Goal: Task Accomplishment & Management: Complete application form

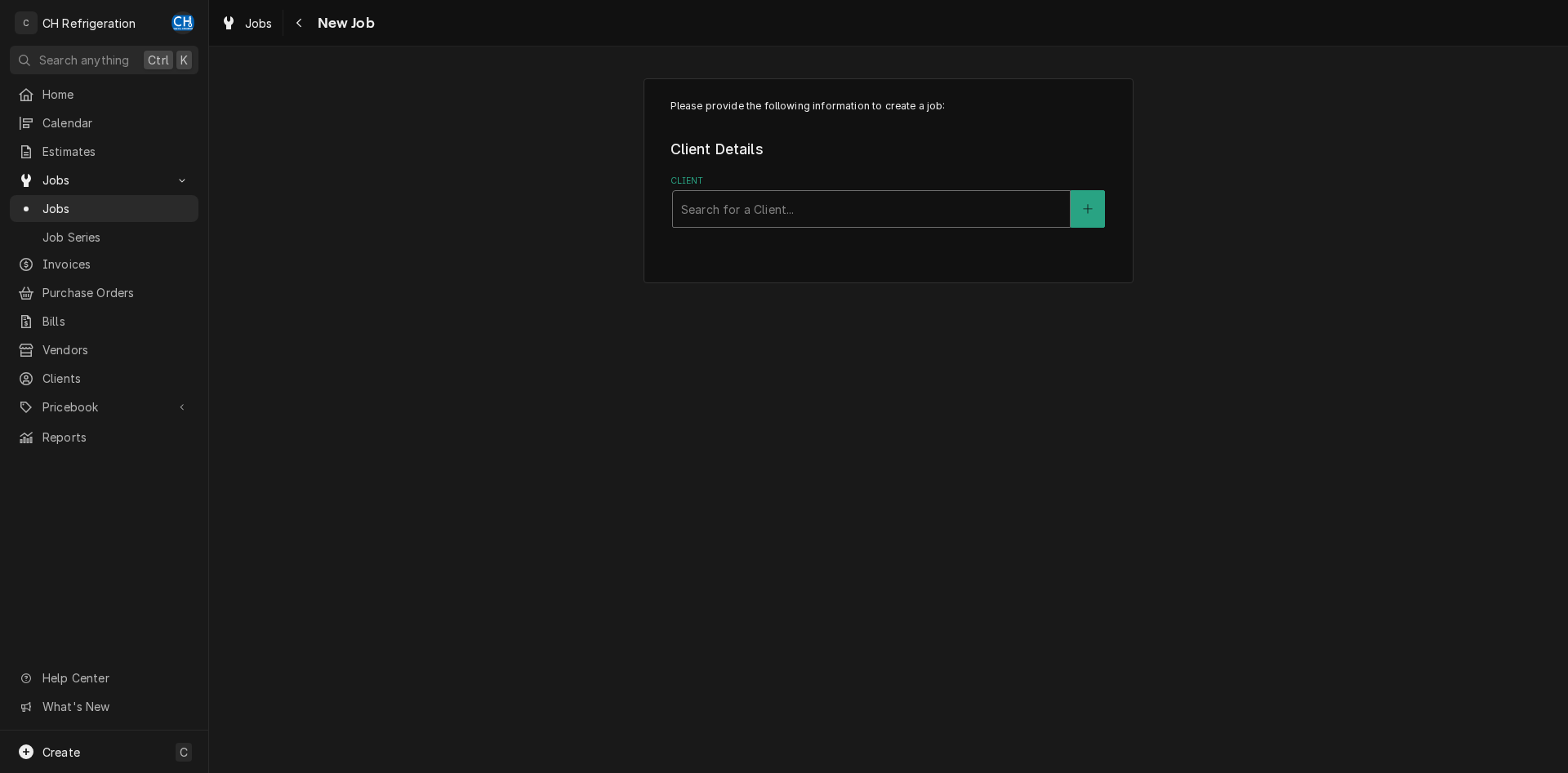
click at [803, 206] on div "Client" at bounding box center [871, 209] width 380 height 30
type input "city"
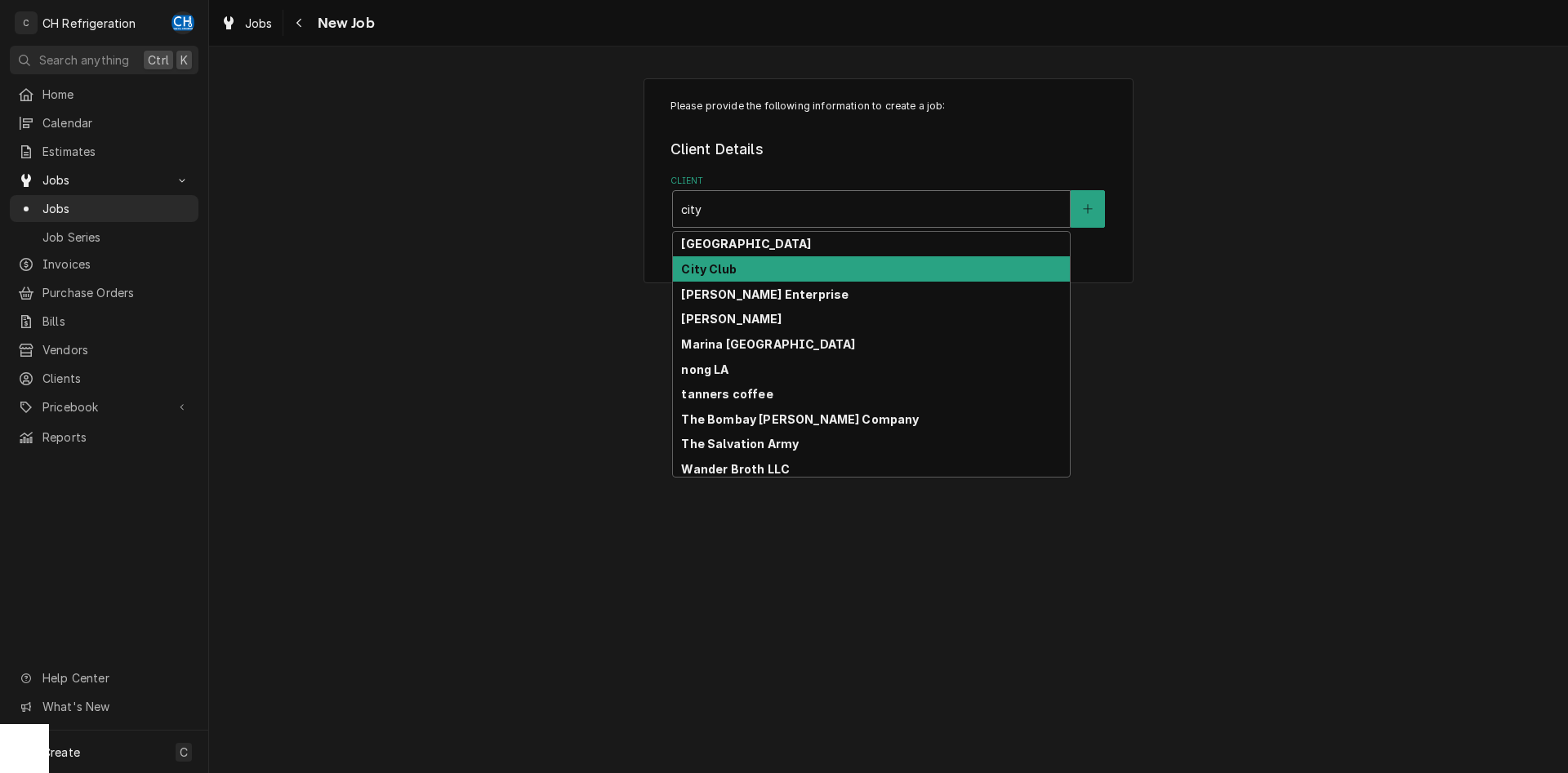
click at [775, 278] on div "City Club" at bounding box center [871, 268] width 397 height 26
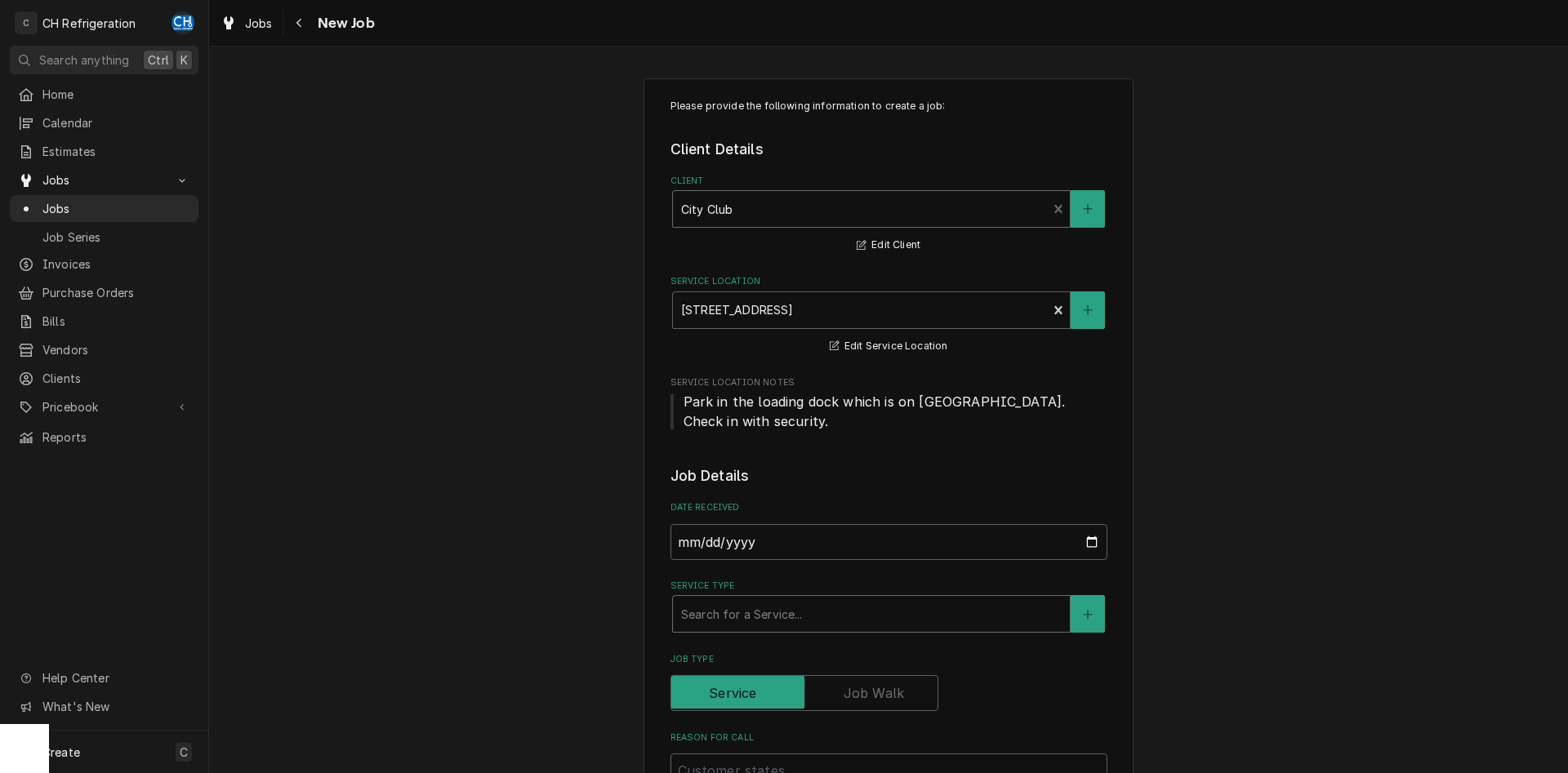
click at [832, 610] on div "Service Type" at bounding box center [871, 614] width 380 height 30
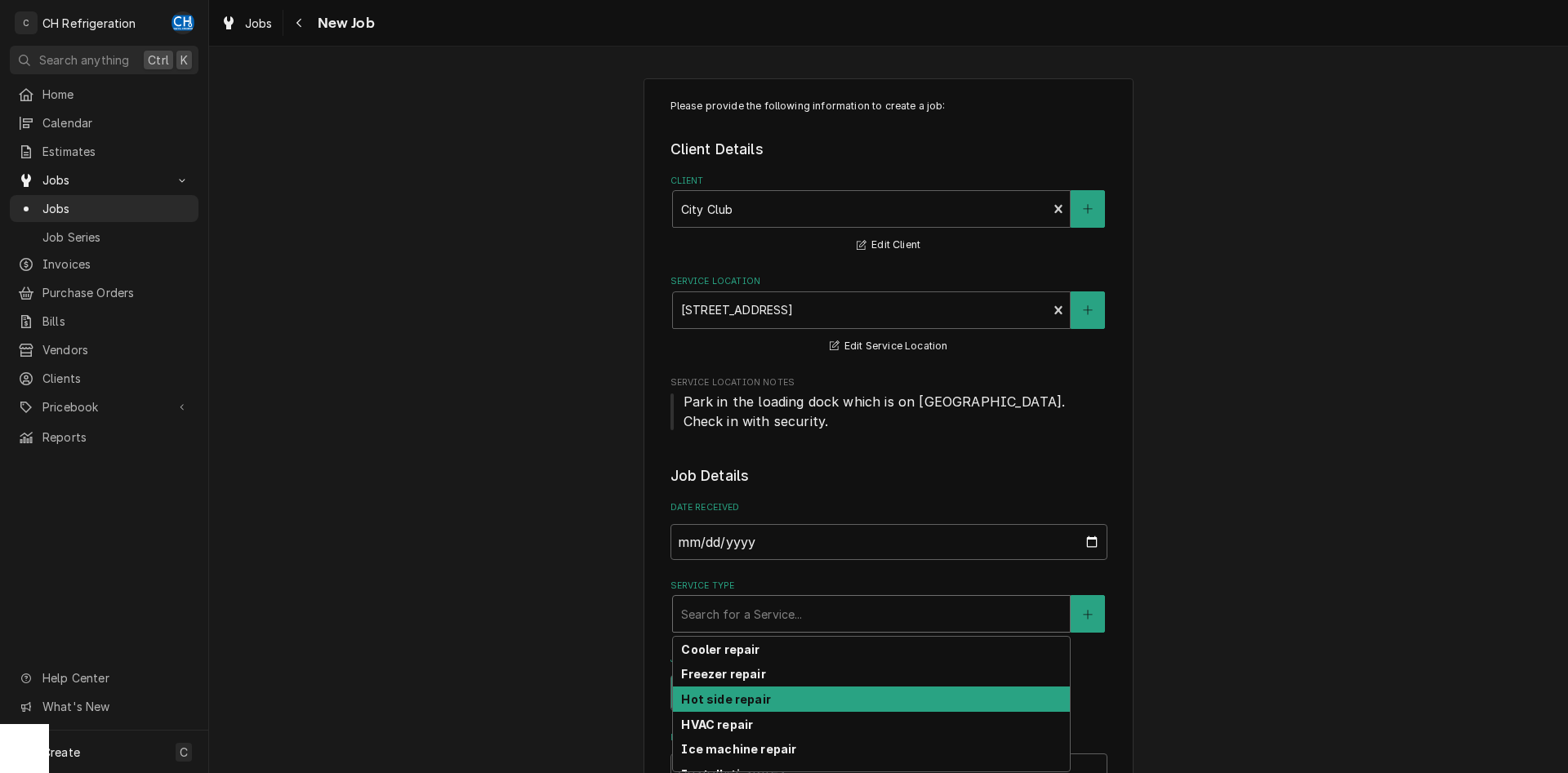
click at [791, 705] on div "Hot side repair" at bounding box center [871, 699] width 397 height 26
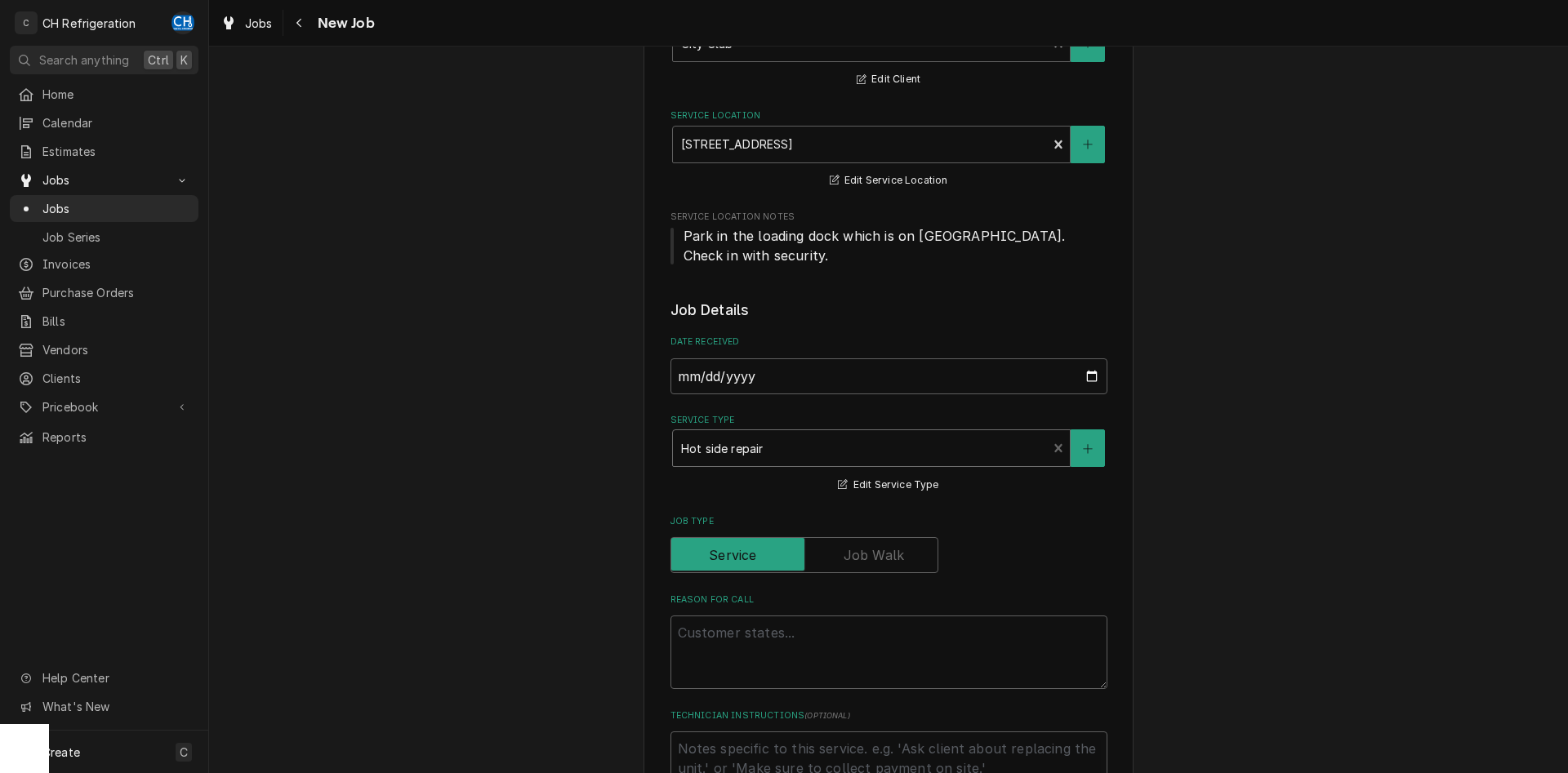
scroll to position [166, 0]
click at [794, 673] on textarea "Reason For Call" at bounding box center [889, 651] width 437 height 73
type textarea "x"
type textarea "T"
type textarea "x"
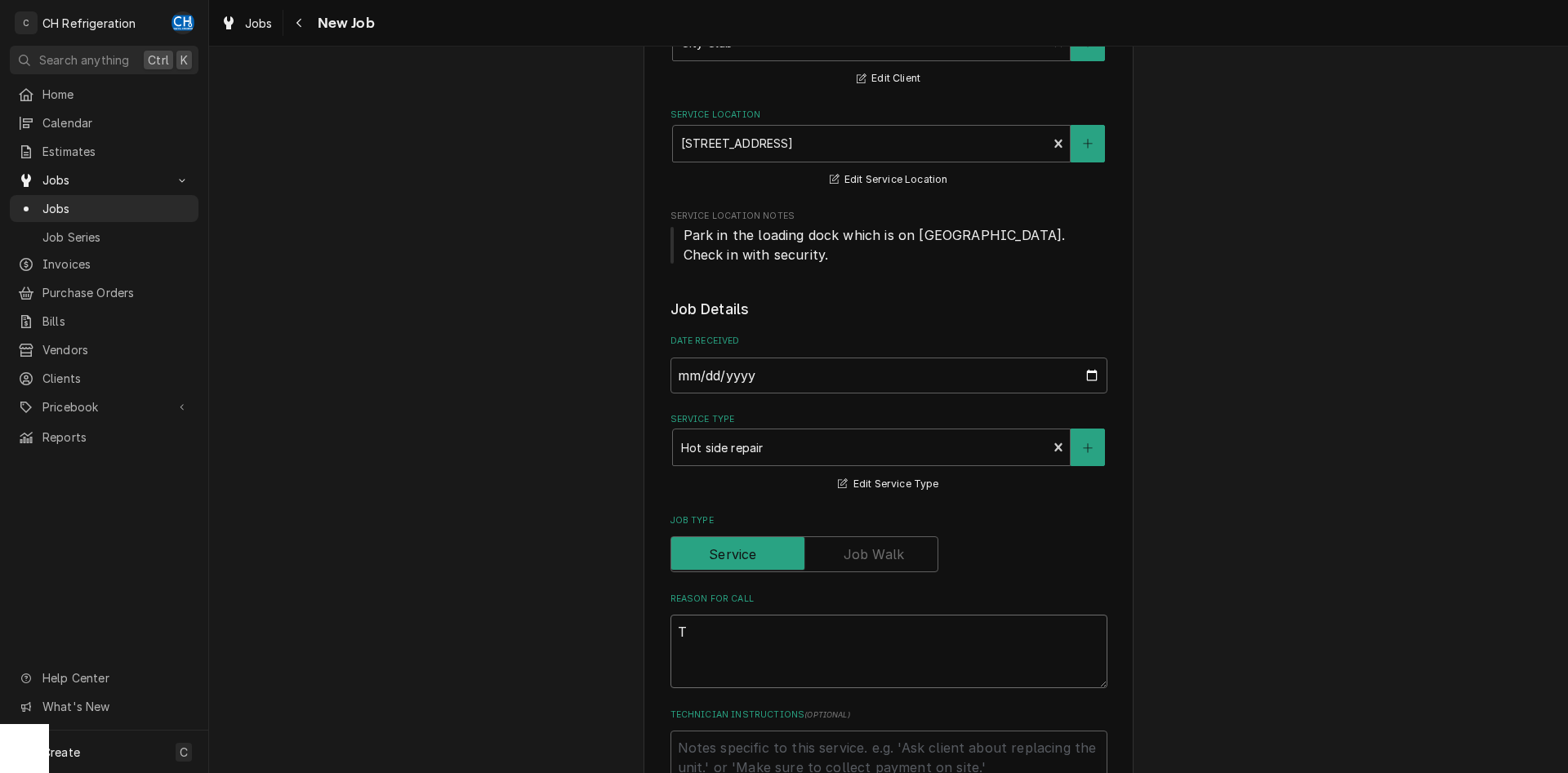
type textarea "Ti"
type textarea "x"
type textarea "Til"
type textarea "x"
type textarea "Tilti"
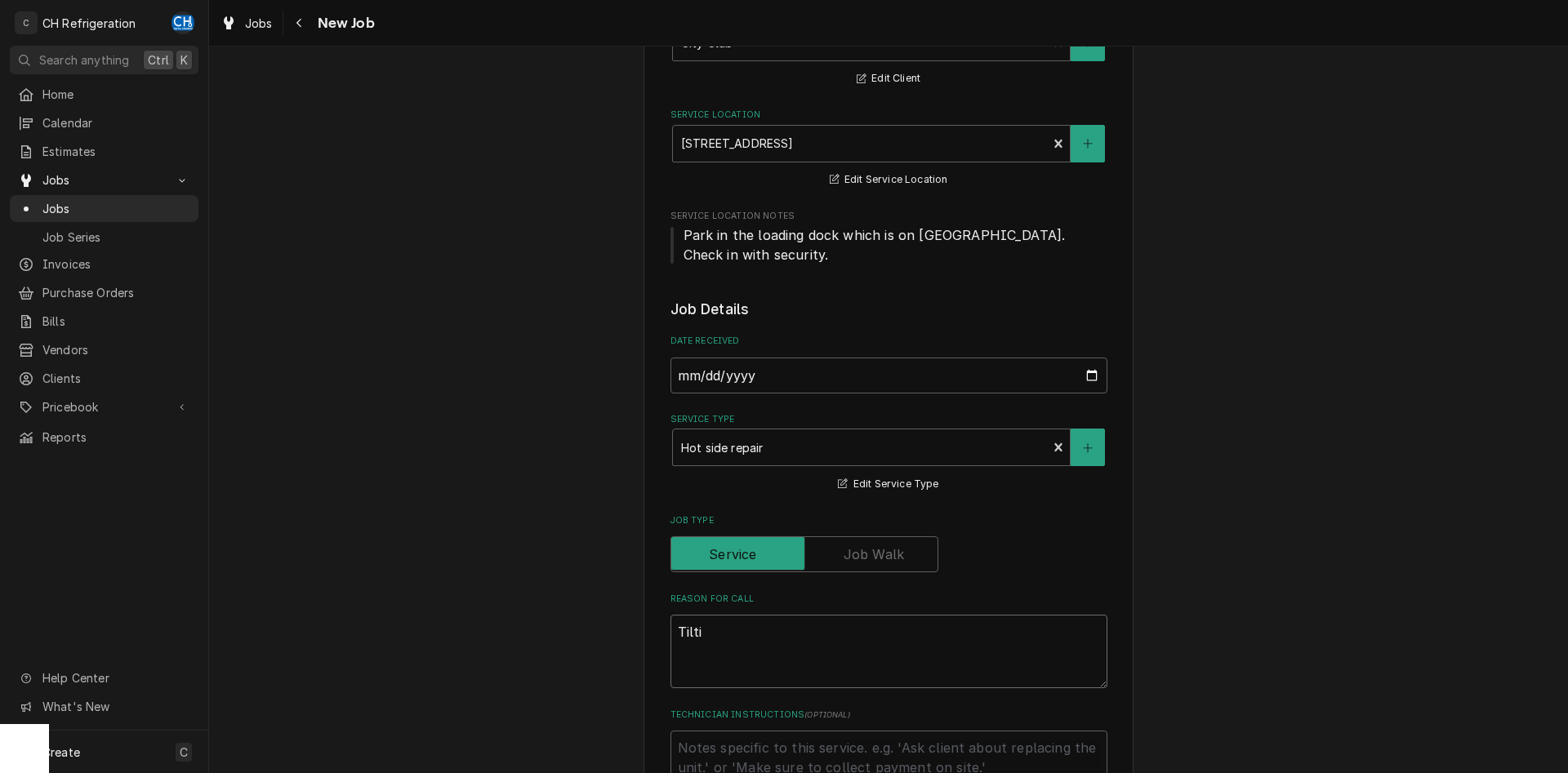
type textarea "x"
type textarea "Tilt"
type textarea "x"
type textarea "Til"
type textarea "x"
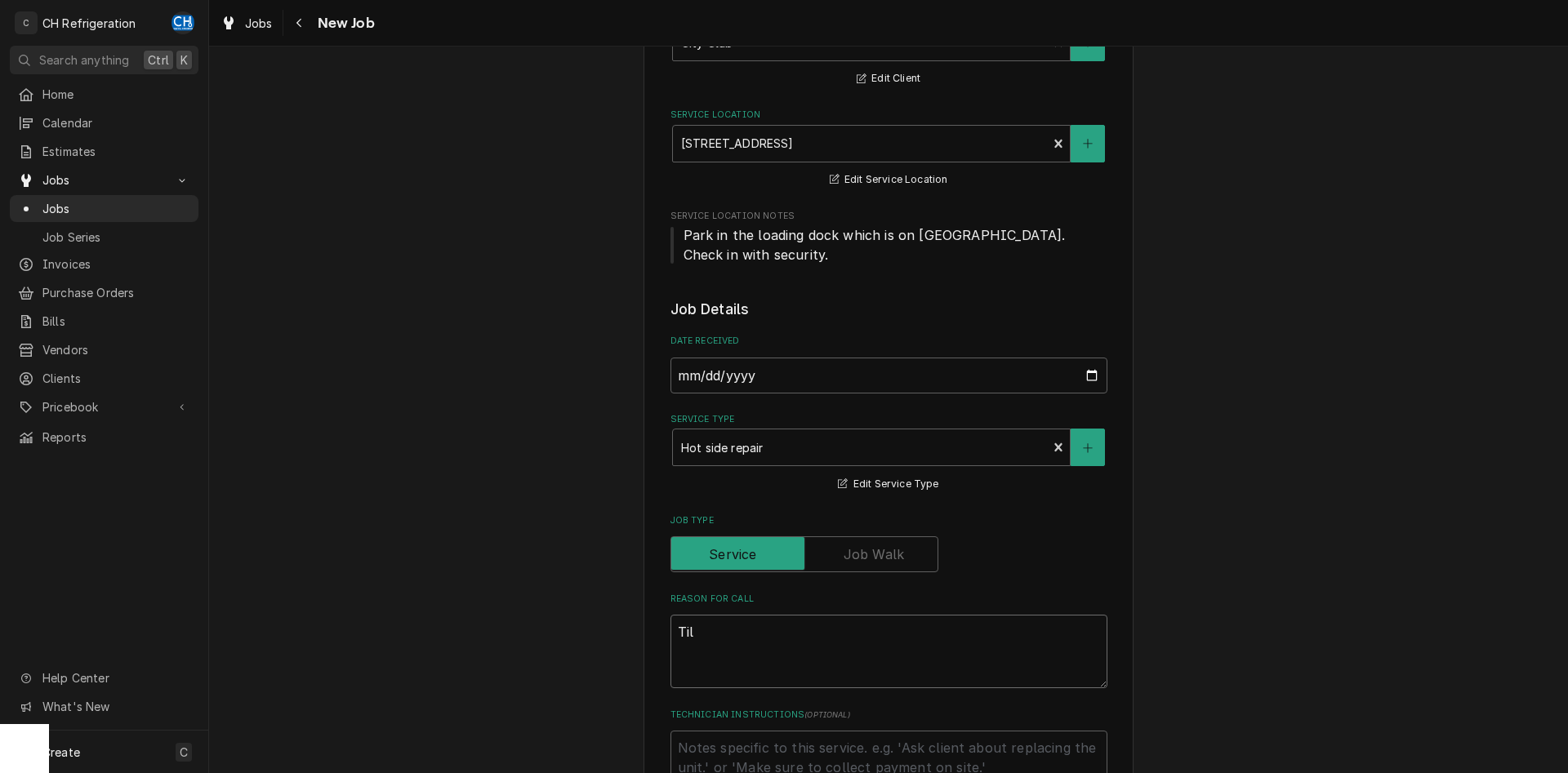
type textarea "Tilt"
type textarea "x"
type textarea "Tilt"
type textarea "x"
type textarea "Tilt s"
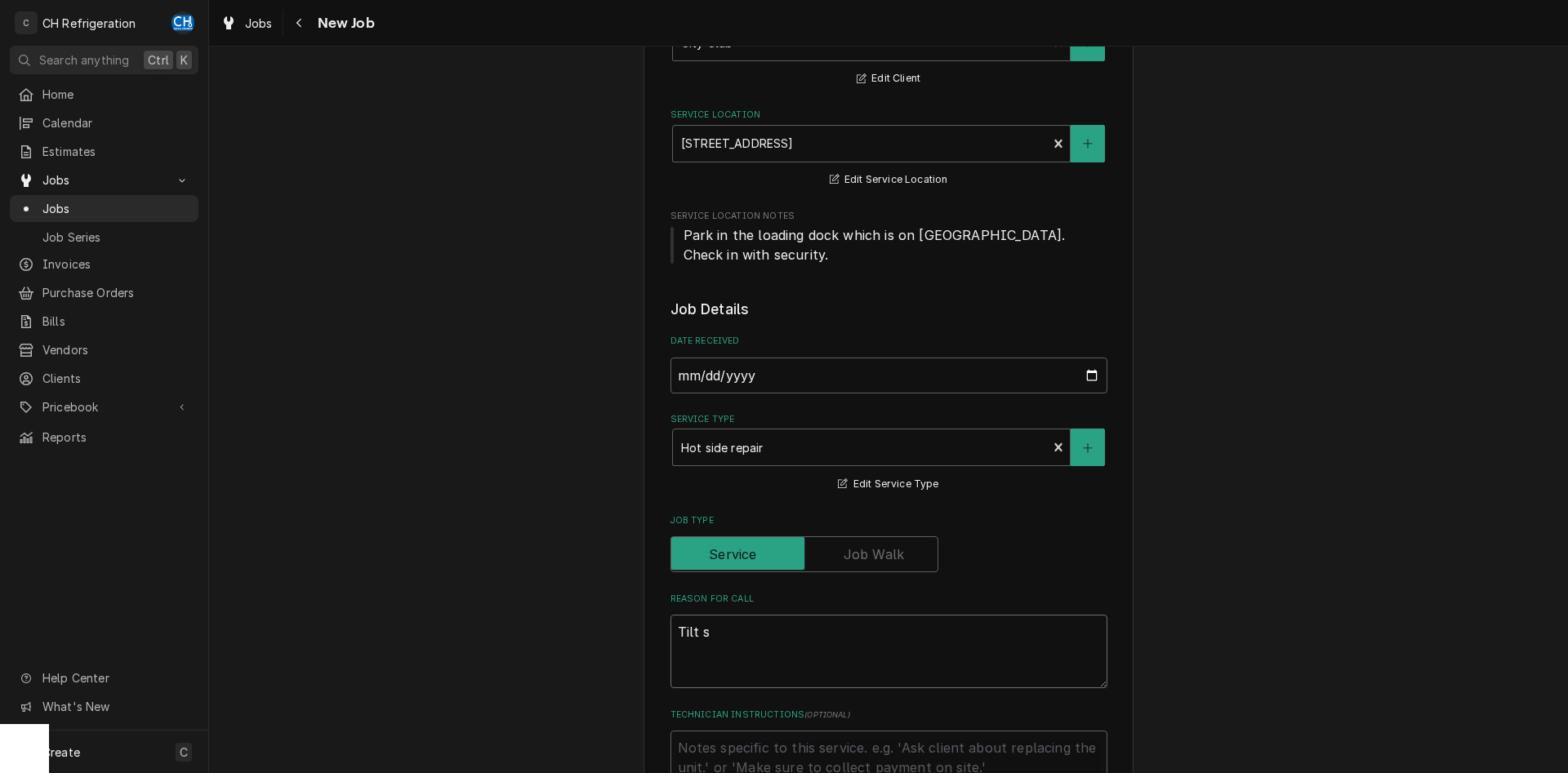
type textarea "x"
type textarea "Tilt sk"
type textarea "x"
type textarea "Tilt ski"
type textarea "x"
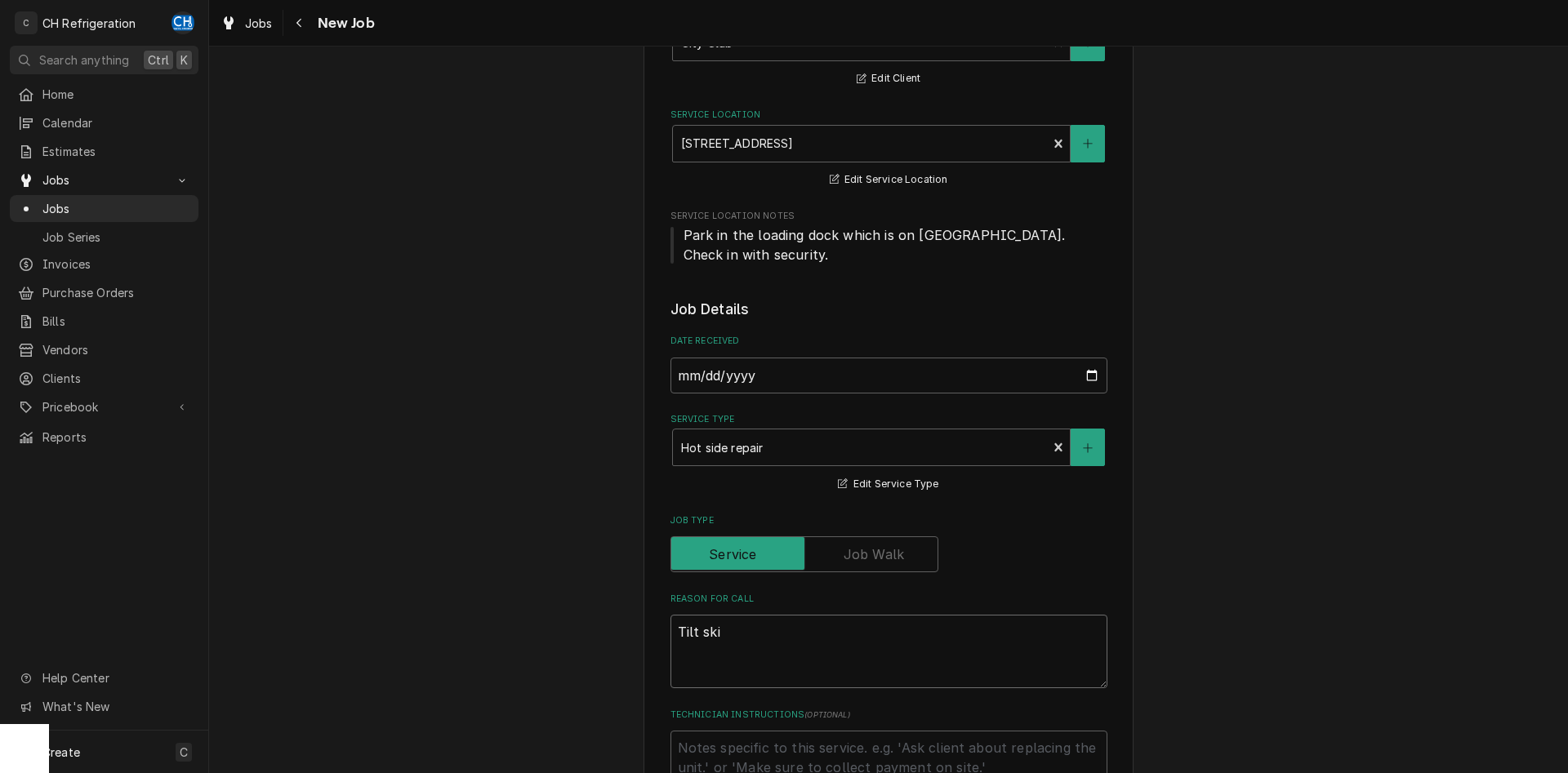
type textarea "Tilt skil"
type textarea "x"
type textarea "Tilt skill"
type textarea "x"
type textarea "Tilt skille"
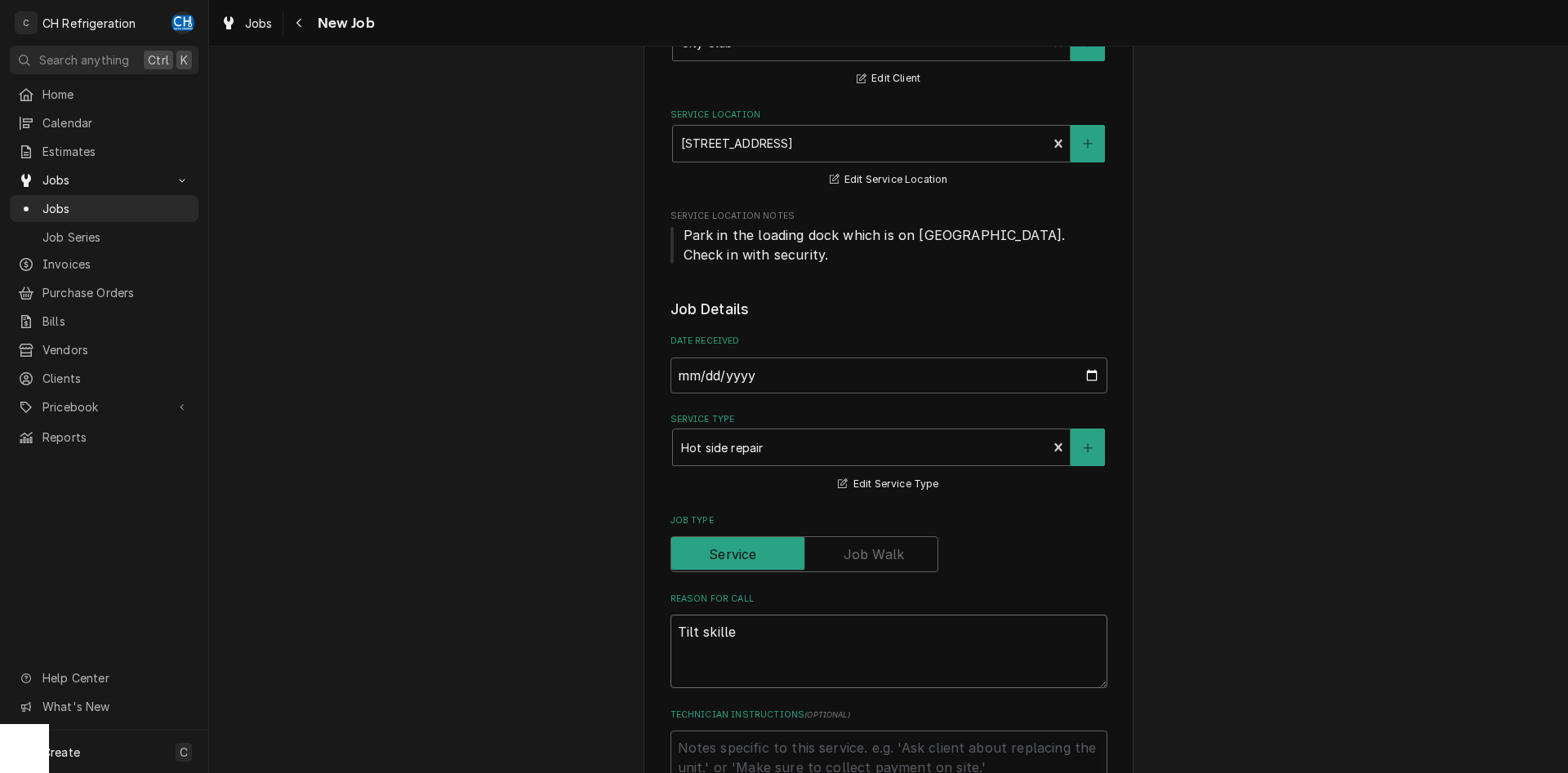
type textarea "x"
type textarea "Tilt skillet"
type textarea "x"
type textarea "Tilt skillet"
type textarea "x"
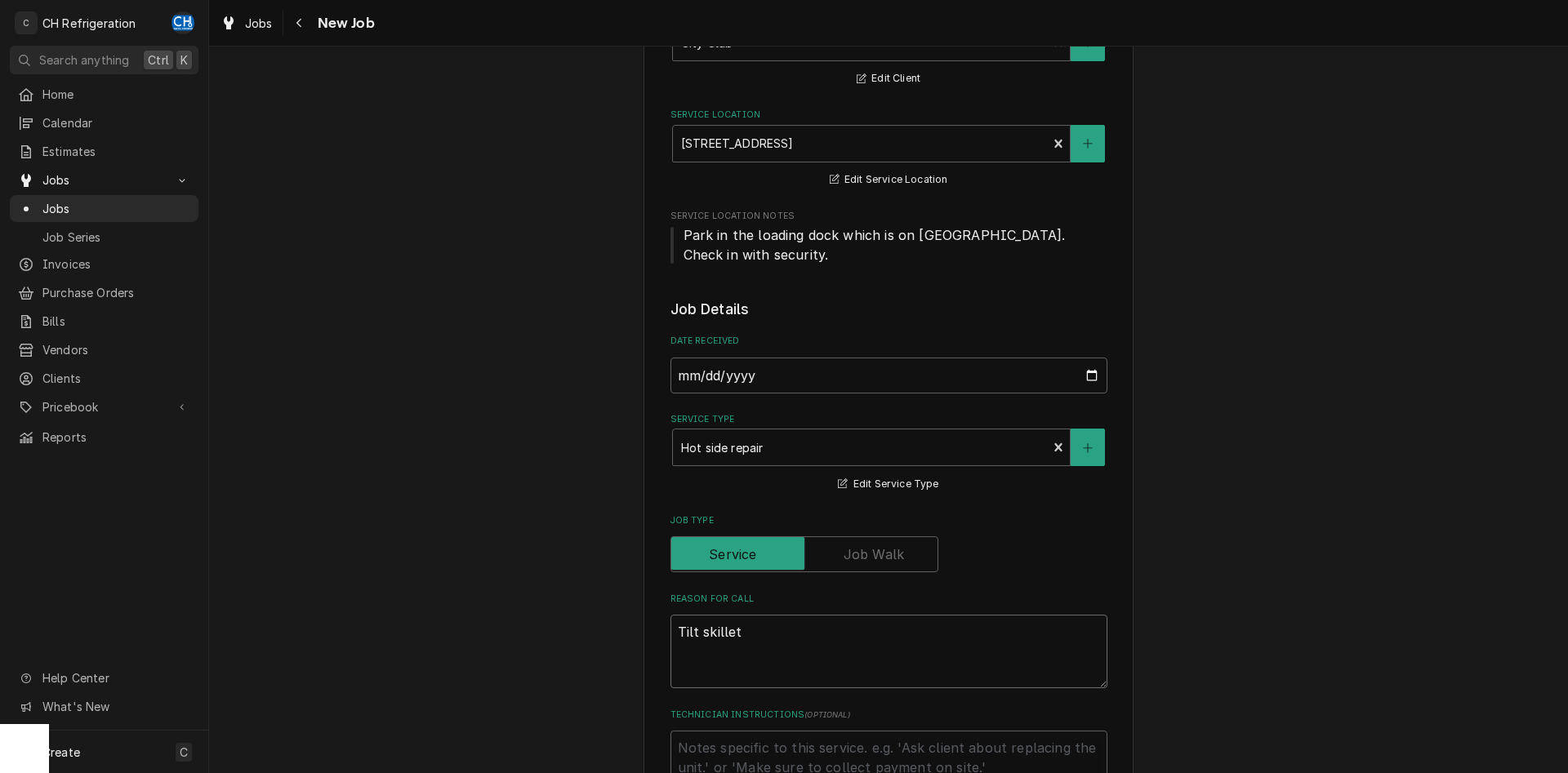
type textarea "Tilt skillet i"
type textarea "x"
type textarea "Tilt skillet is"
type textarea "x"
type textarea "Tilt skillet is"
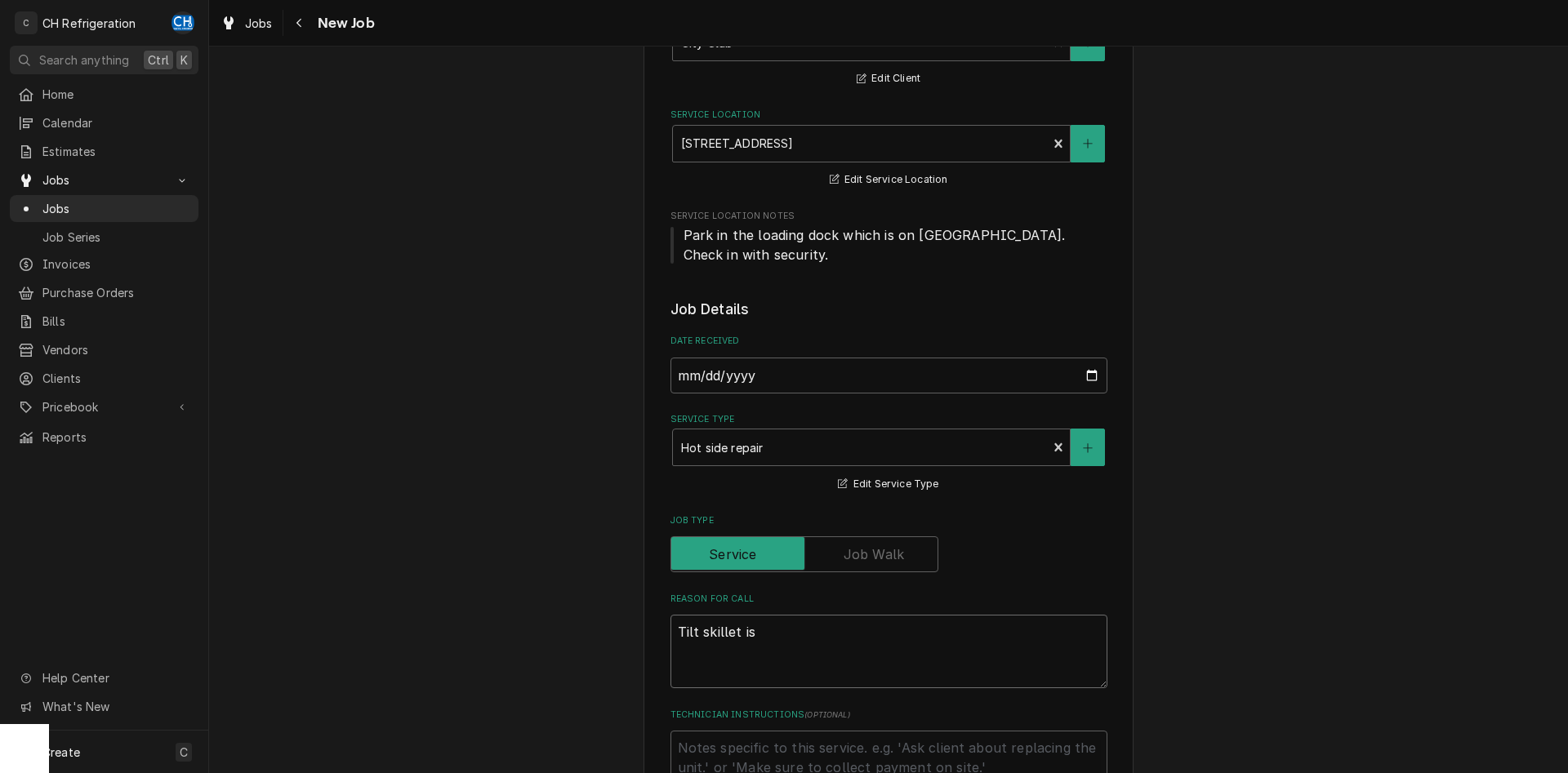
type textarea "x"
type textarea "Tilt skillet is"
type textarea "x"
type textarea "Tilt skillet isn"
type textarea "x"
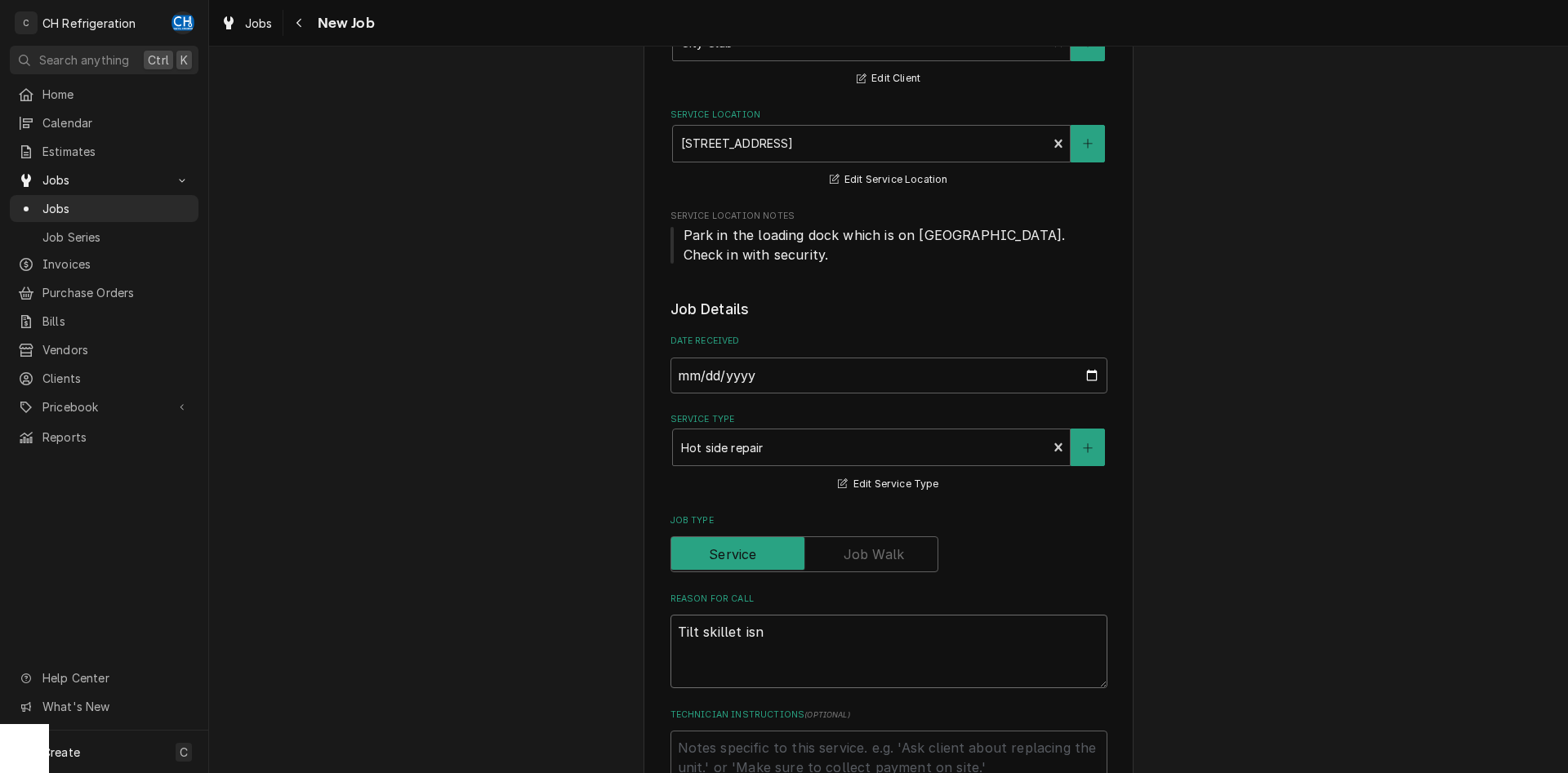
type textarea "Tilt skillet isn'"
type textarea "x"
type textarea "Tilt skillet isn't"
type textarea "x"
type textarea "Tilt skillet isn't"
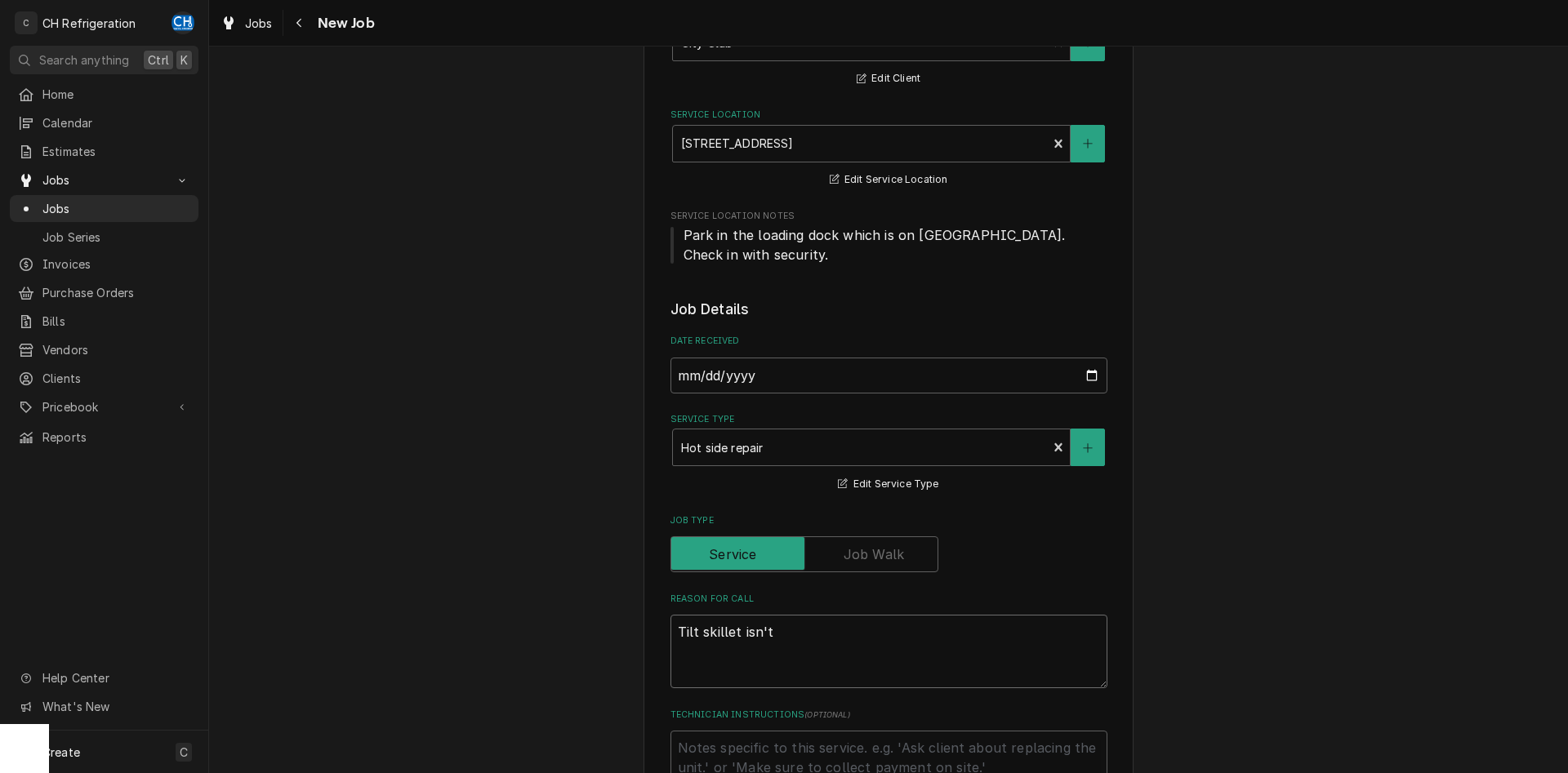
type textarea "x"
type textarea "Tilt skillet isn't w"
type textarea "x"
type textarea "Tilt skillet isn't wo"
type textarea "x"
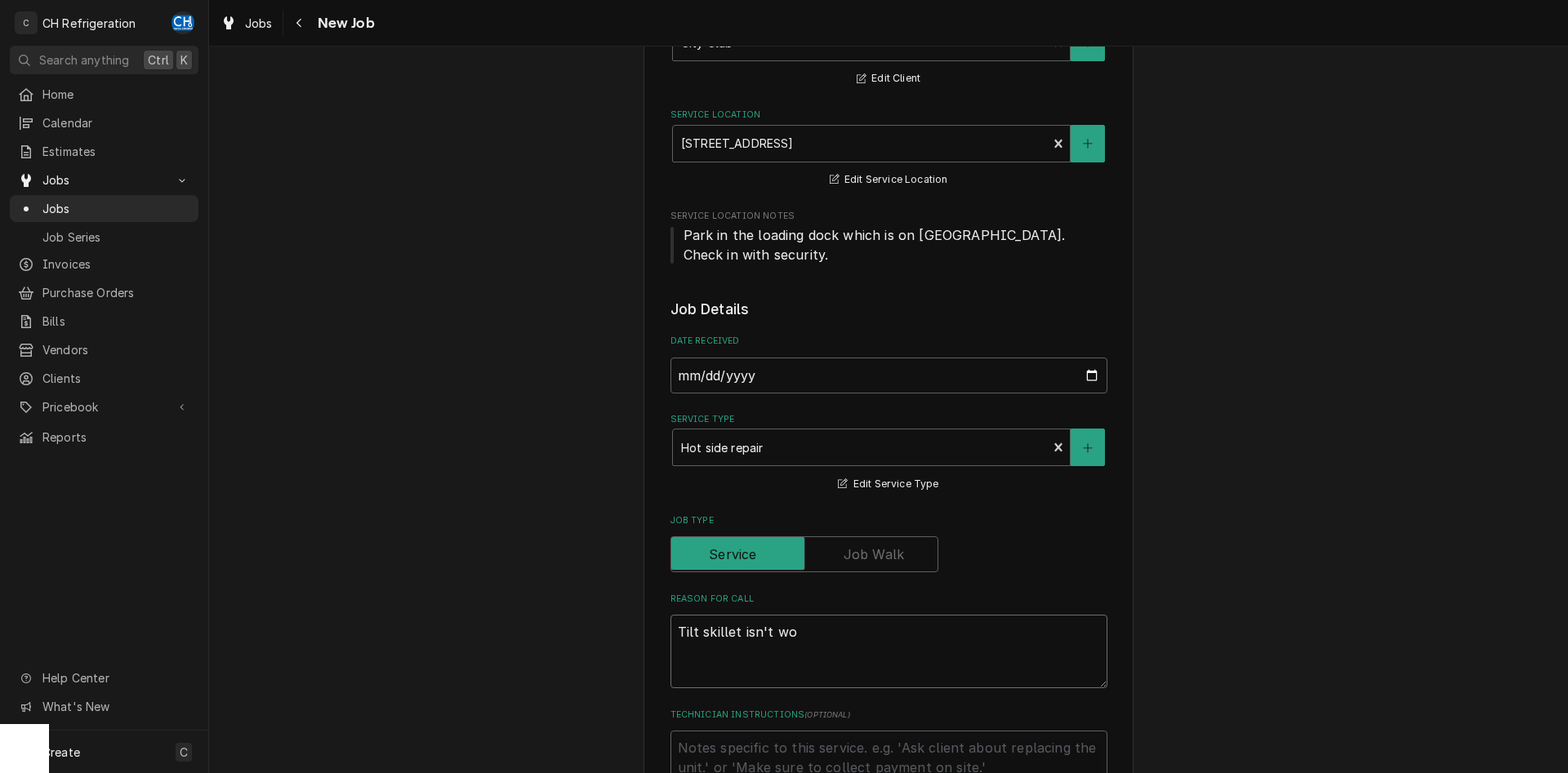
type textarea "Tilt skillet isn't wor"
type textarea "x"
type textarea "Tilt skillet isn't work"
type textarea "x"
type textarea "Tilt skillet isn't worki"
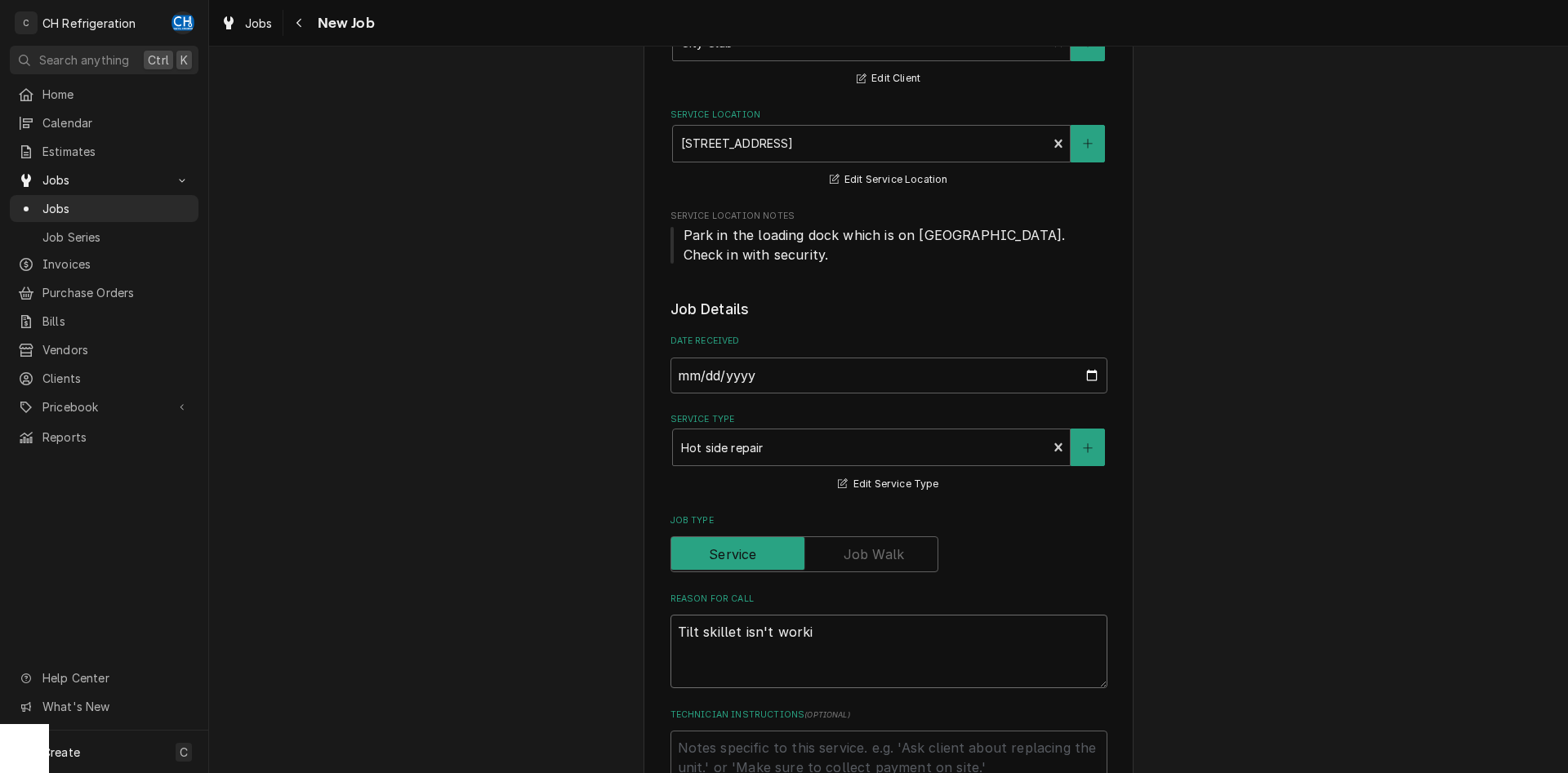
type textarea "x"
type textarea "Tilt skillet isn't working"
type textarea "x"
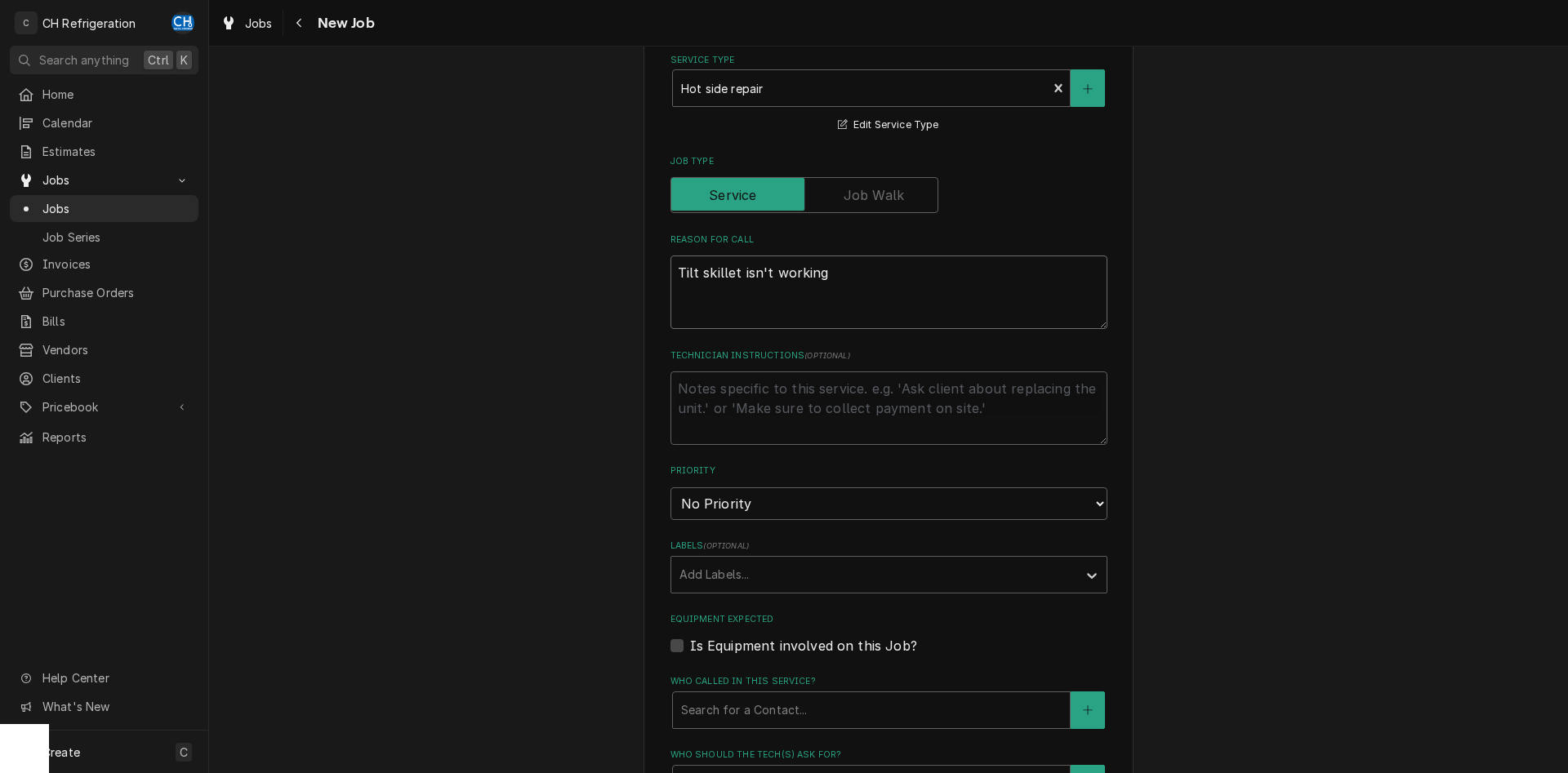
scroll to position [583, 0]
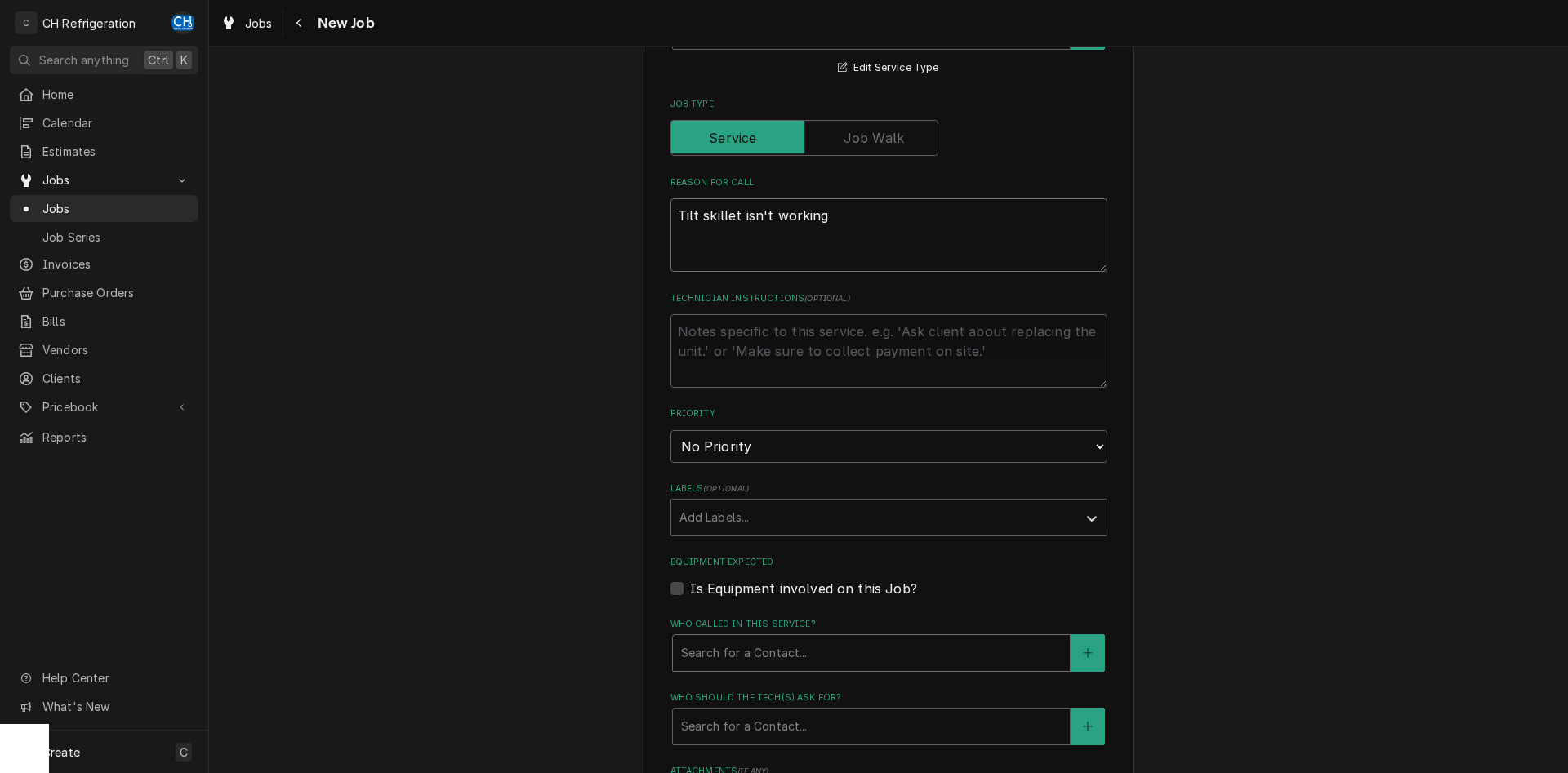
type textarea "Tilt skillet isn't working"
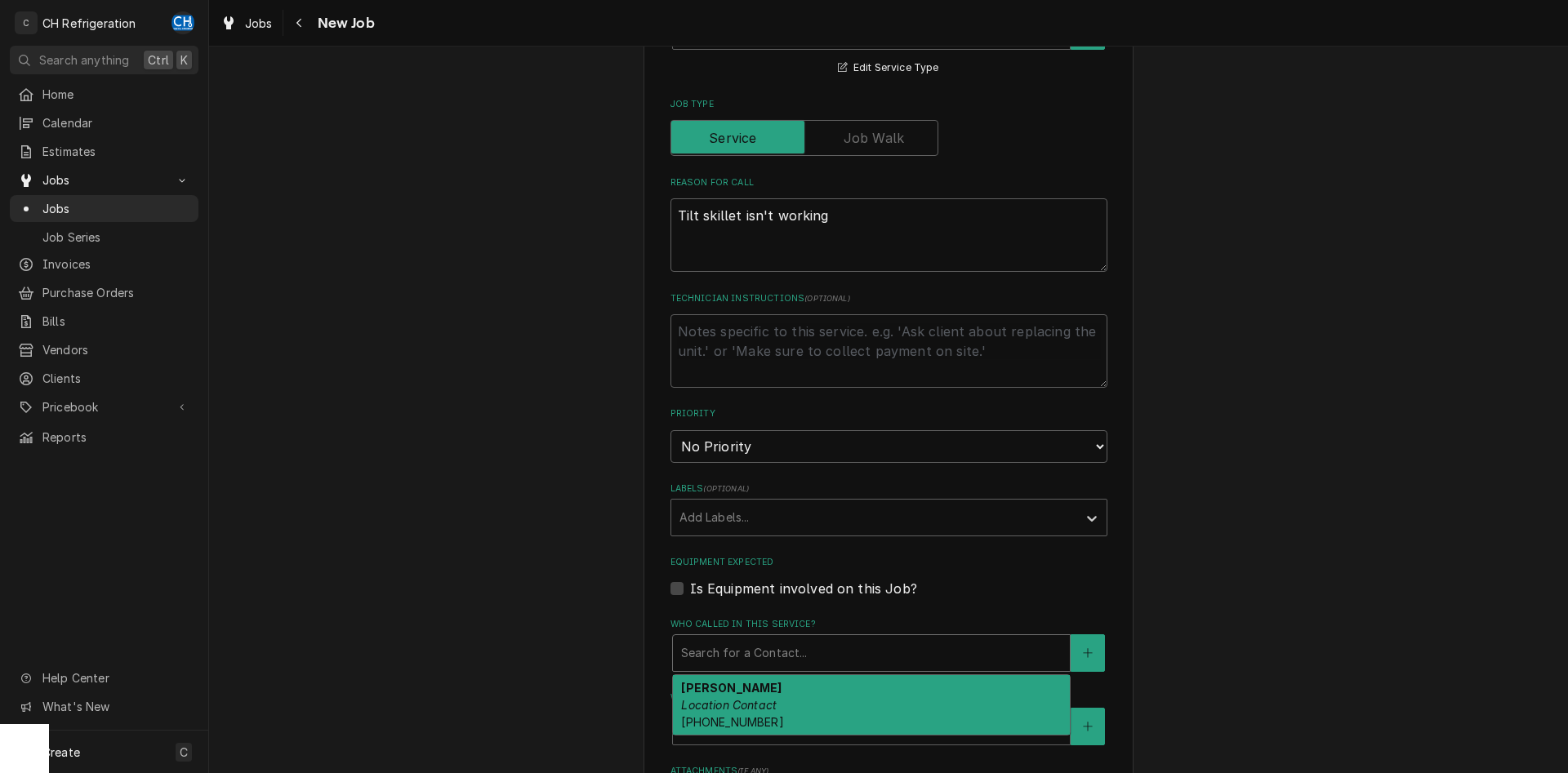
click at [828, 649] on div "Who called in this service?" at bounding box center [871, 654] width 380 height 30
click at [806, 687] on div "Armando Location Contact (323) 253-3384" at bounding box center [871, 705] width 397 height 59
type textarea "x"
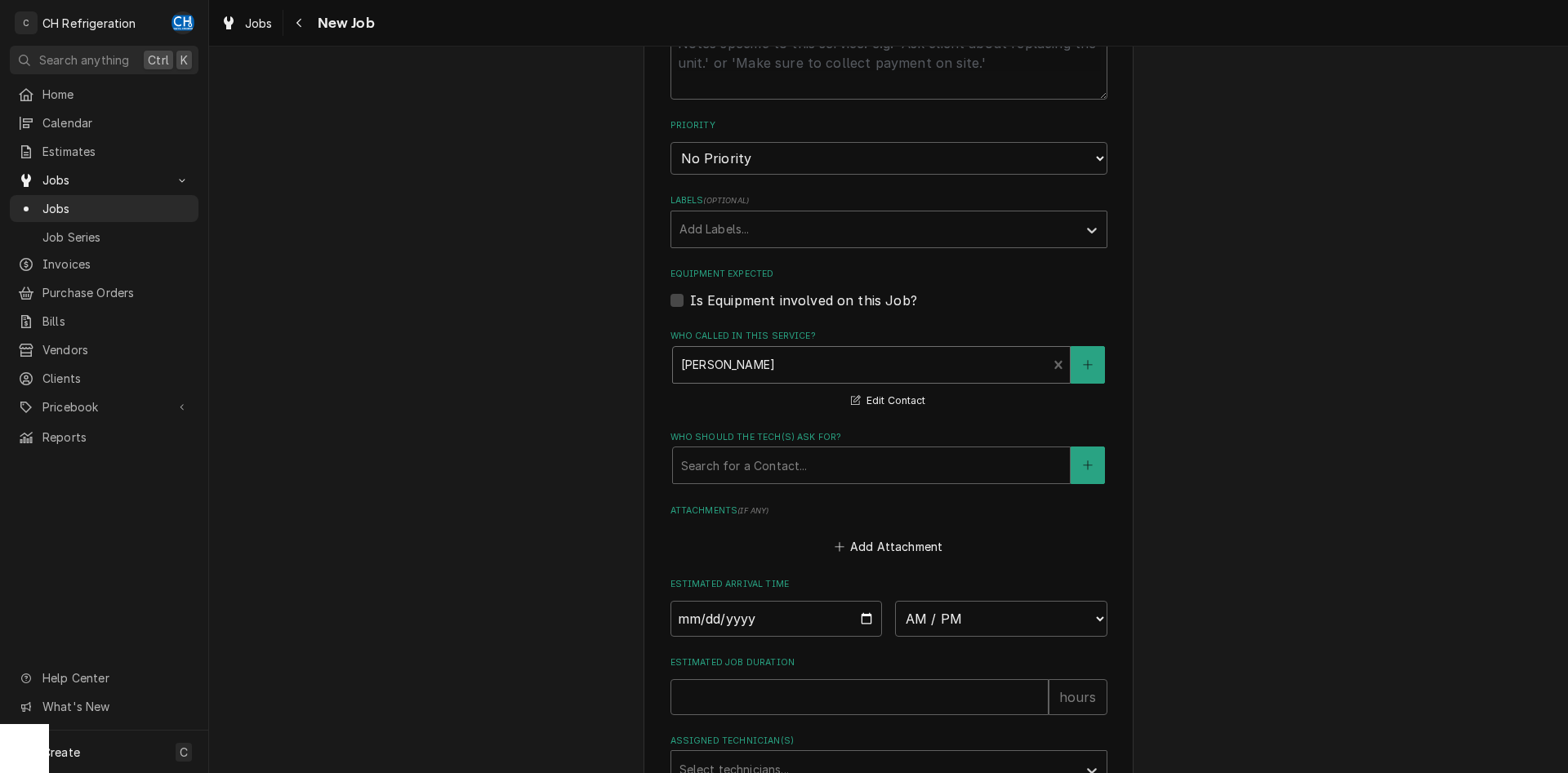
scroll to position [916, 0]
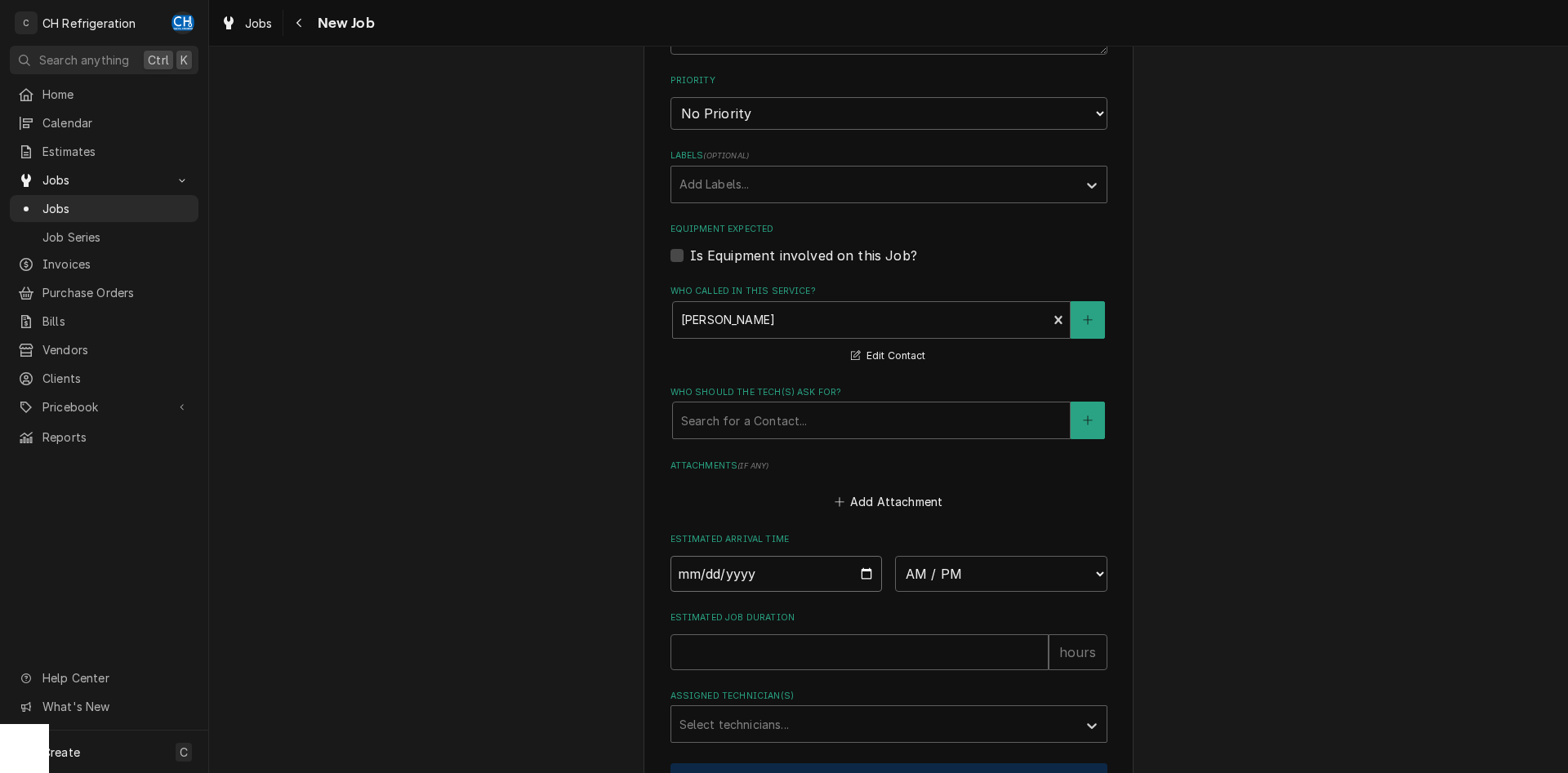
click at [874, 566] on input "Date" at bounding box center [777, 574] width 212 height 36
click at [869, 569] on input "Date" at bounding box center [777, 574] width 212 height 36
type input "2025-09-25"
type textarea "x"
click at [895, 556] on select "AM / PM 6:00 AM 6:15 AM 6:30 AM 6:45 AM 7:00 AM 7:15 AM 7:30 AM 7:45 AM 8:00 AM…" at bounding box center [1001, 574] width 212 height 36
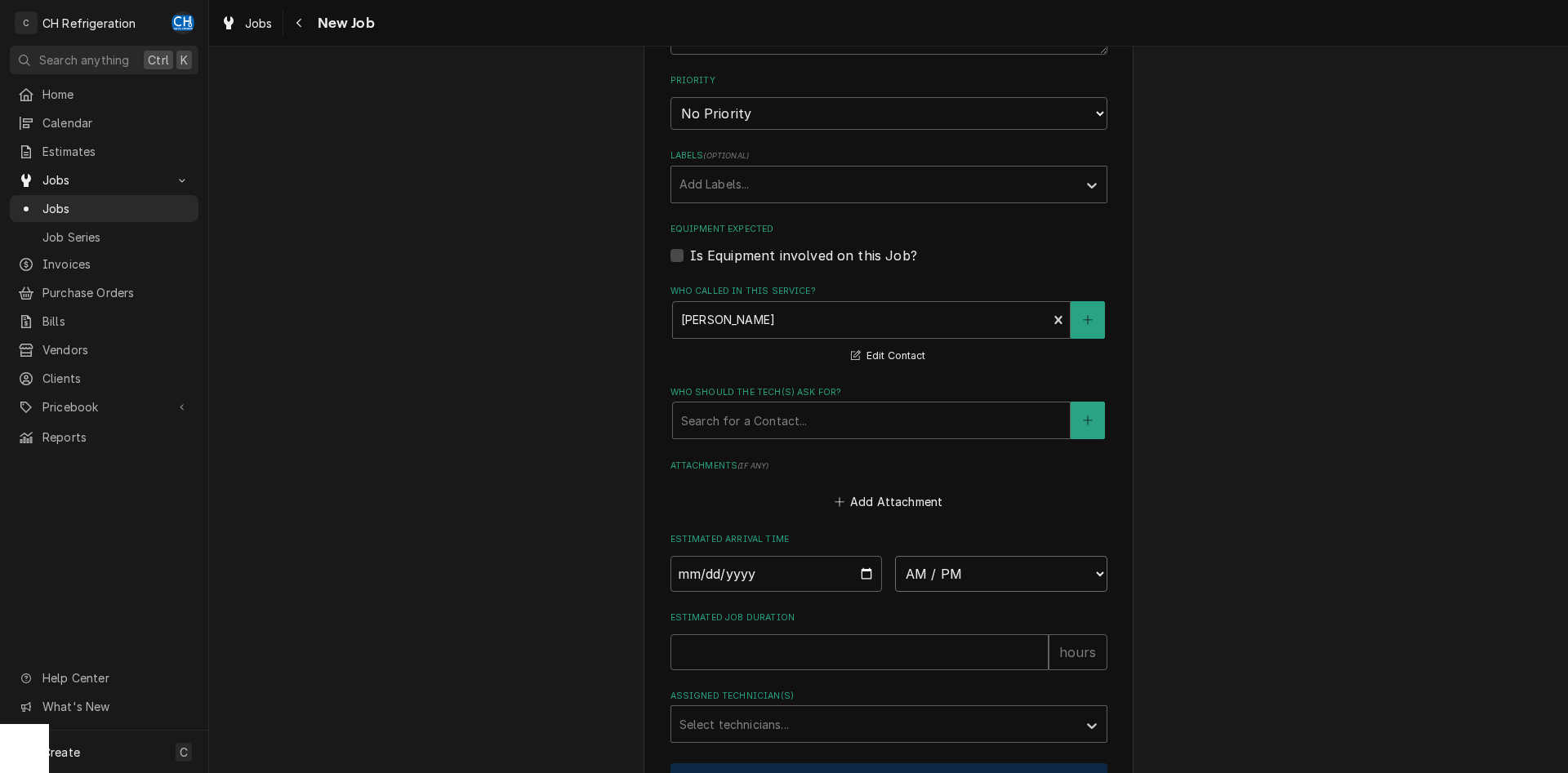
select select "13:30:00"
click option "1:30 PM" at bounding box center [0, 0] width 0 height 0
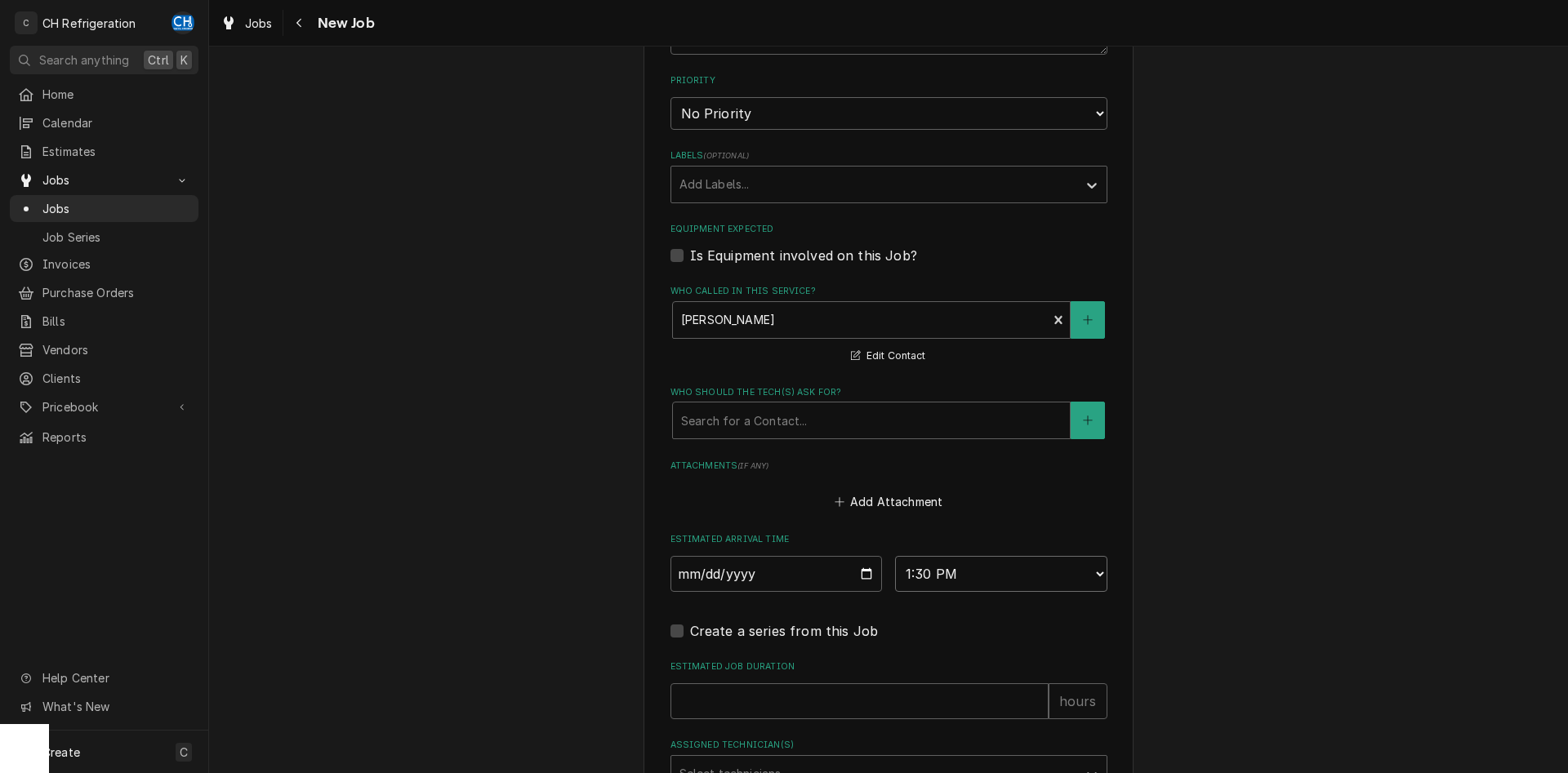
type textarea "x"
type input "1"
click at [1038, 697] on input "1" at bounding box center [859, 701] width 378 height 36
type textarea "x"
type input "2"
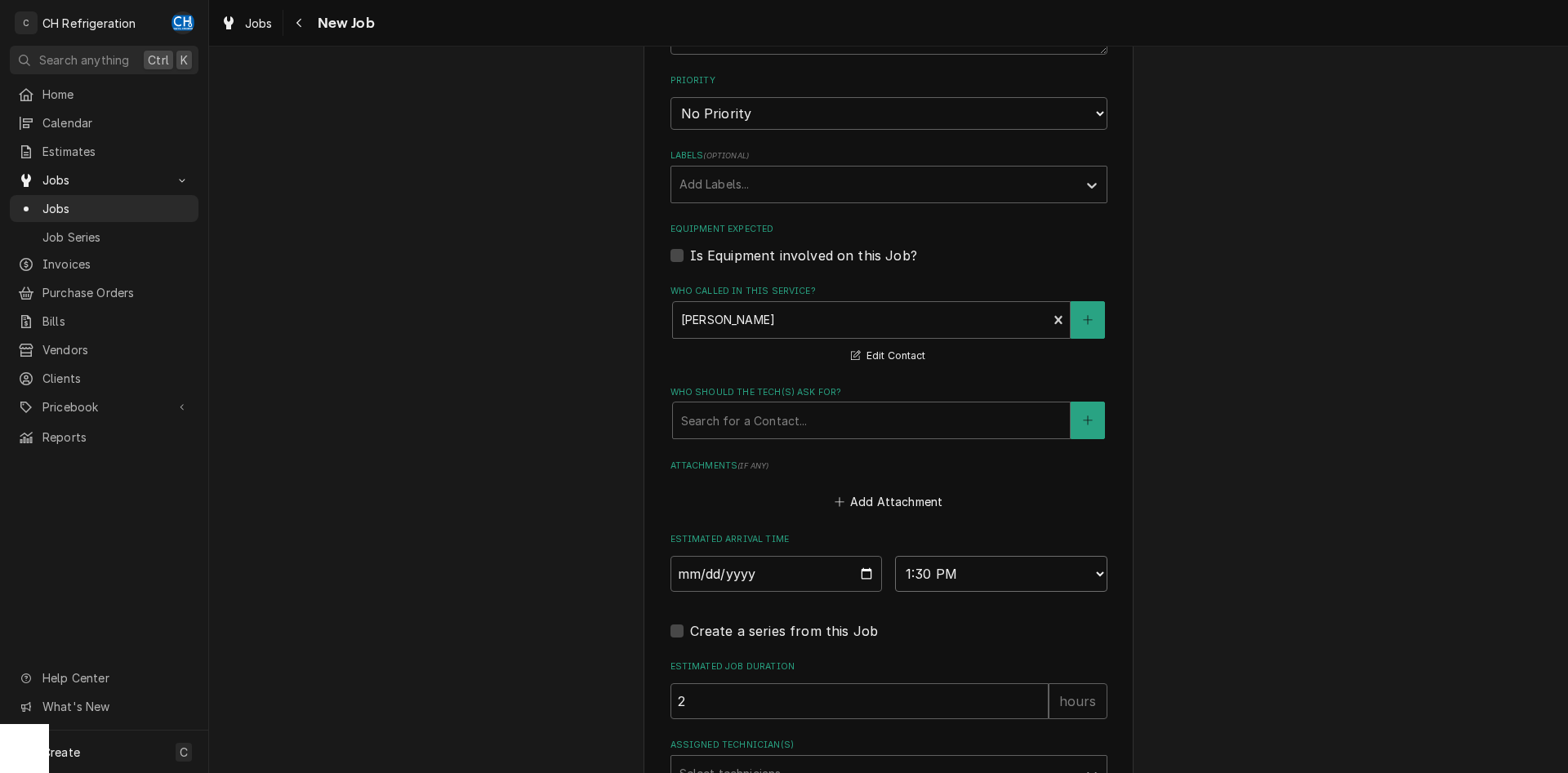
click at [1038, 697] on input "2" at bounding box center [859, 701] width 378 height 36
click at [945, 743] on label "Assigned Technician(s)" at bounding box center [889, 746] width 437 height 13
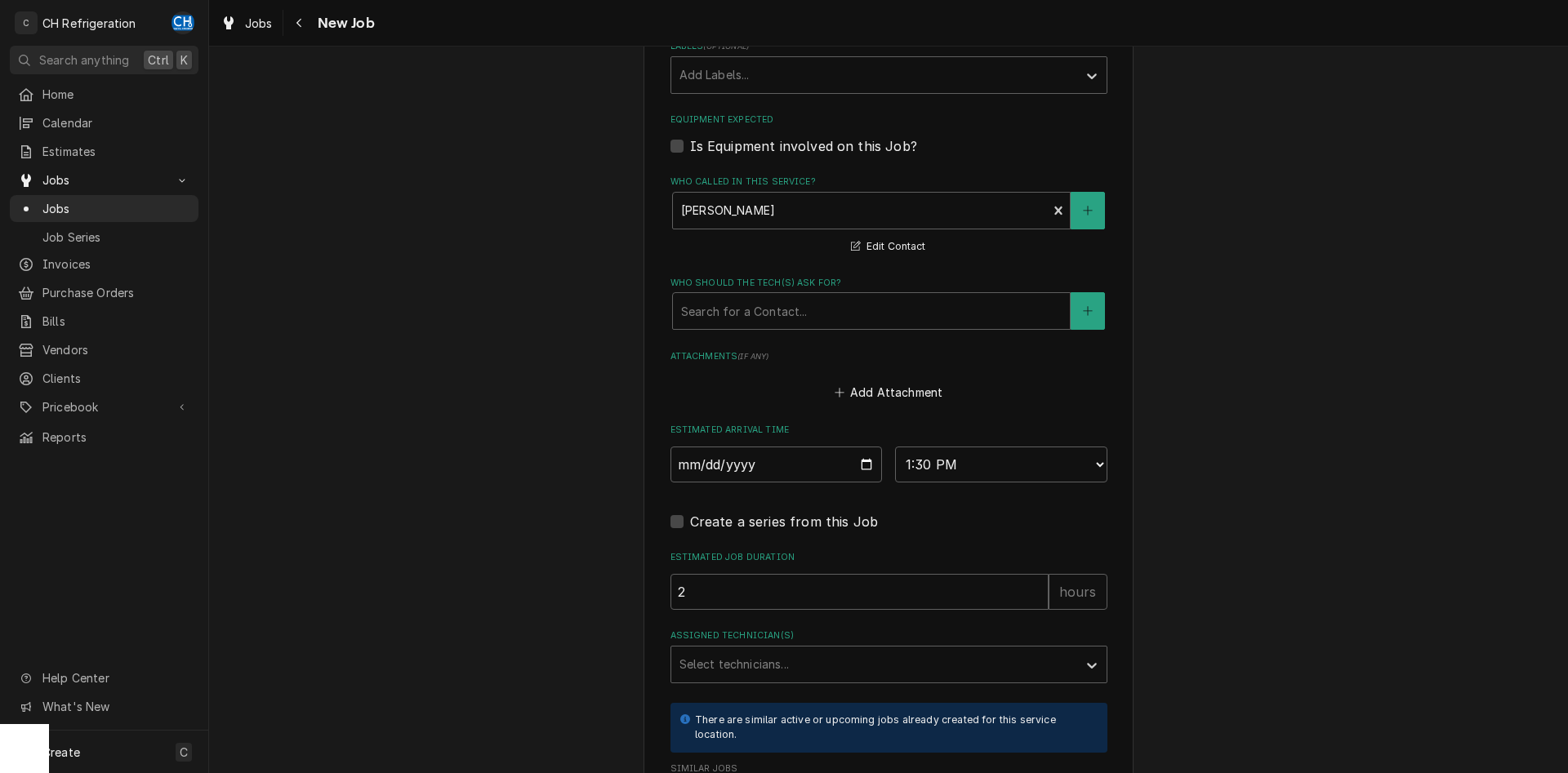
scroll to position [1083, 0]
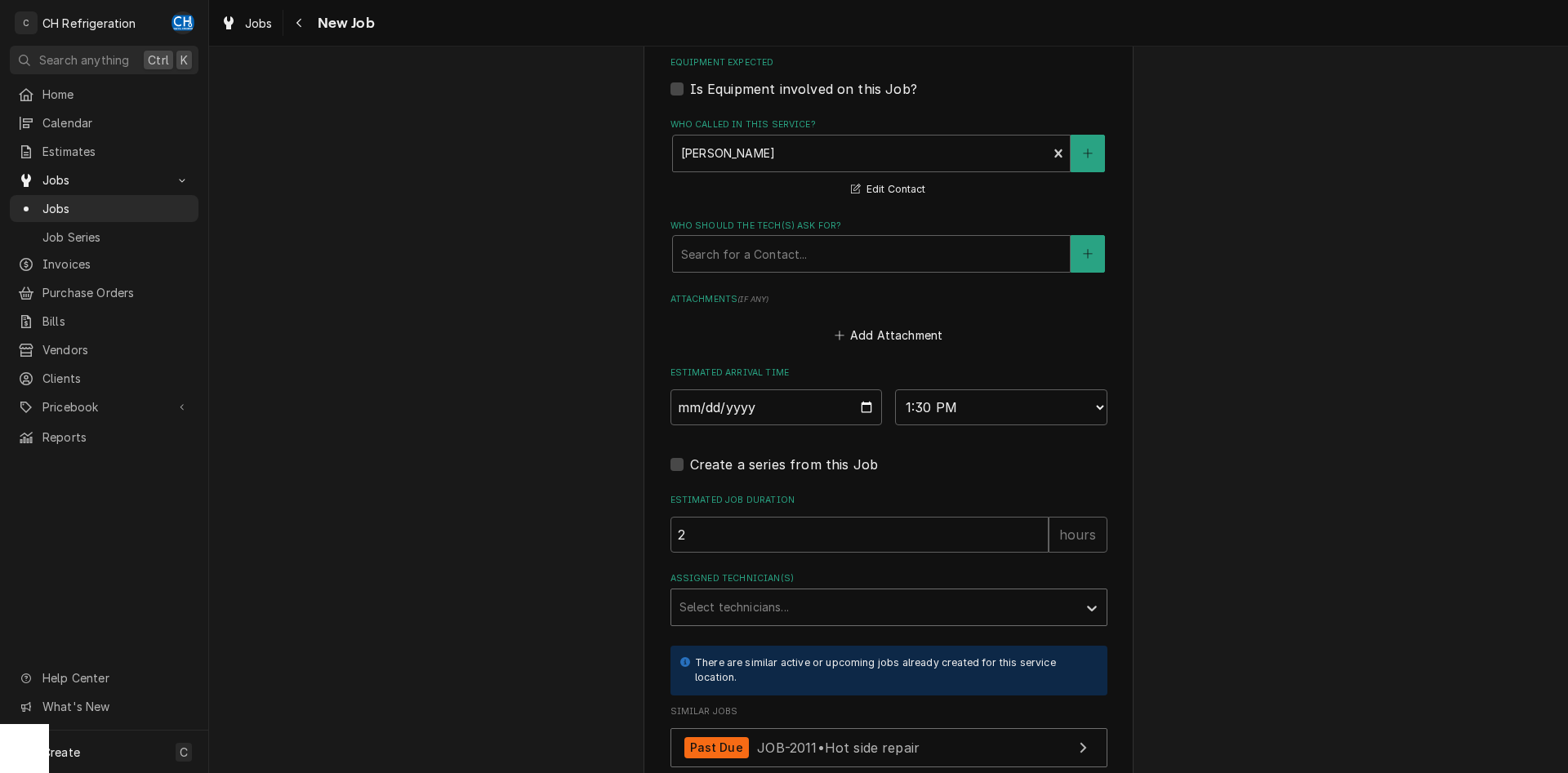
click at [949, 607] on div "Assigned Technician(s)" at bounding box center [874, 608] width 390 height 30
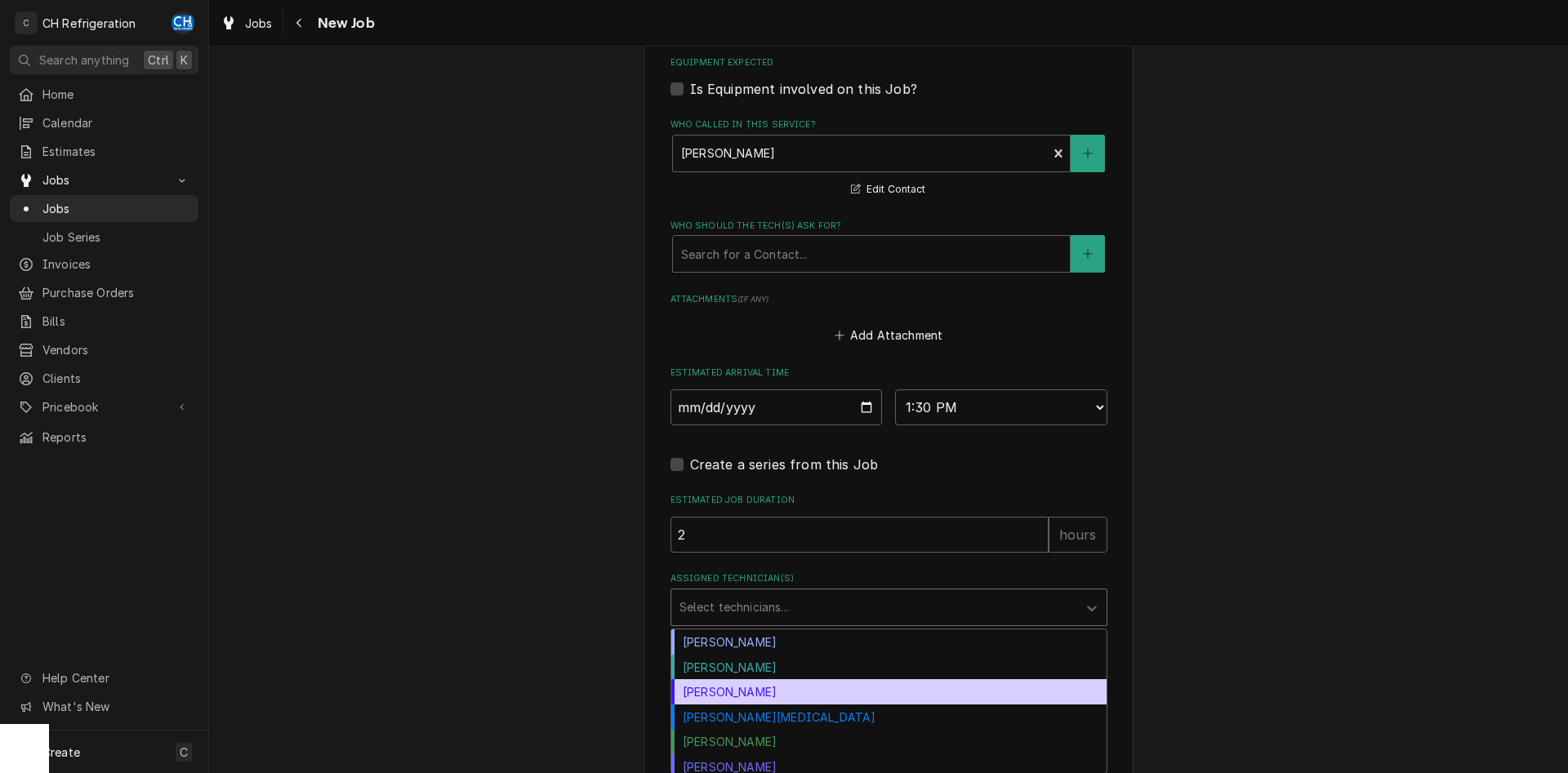
click at [837, 692] on div "Josh Galindo" at bounding box center [889, 692] width 436 height 26
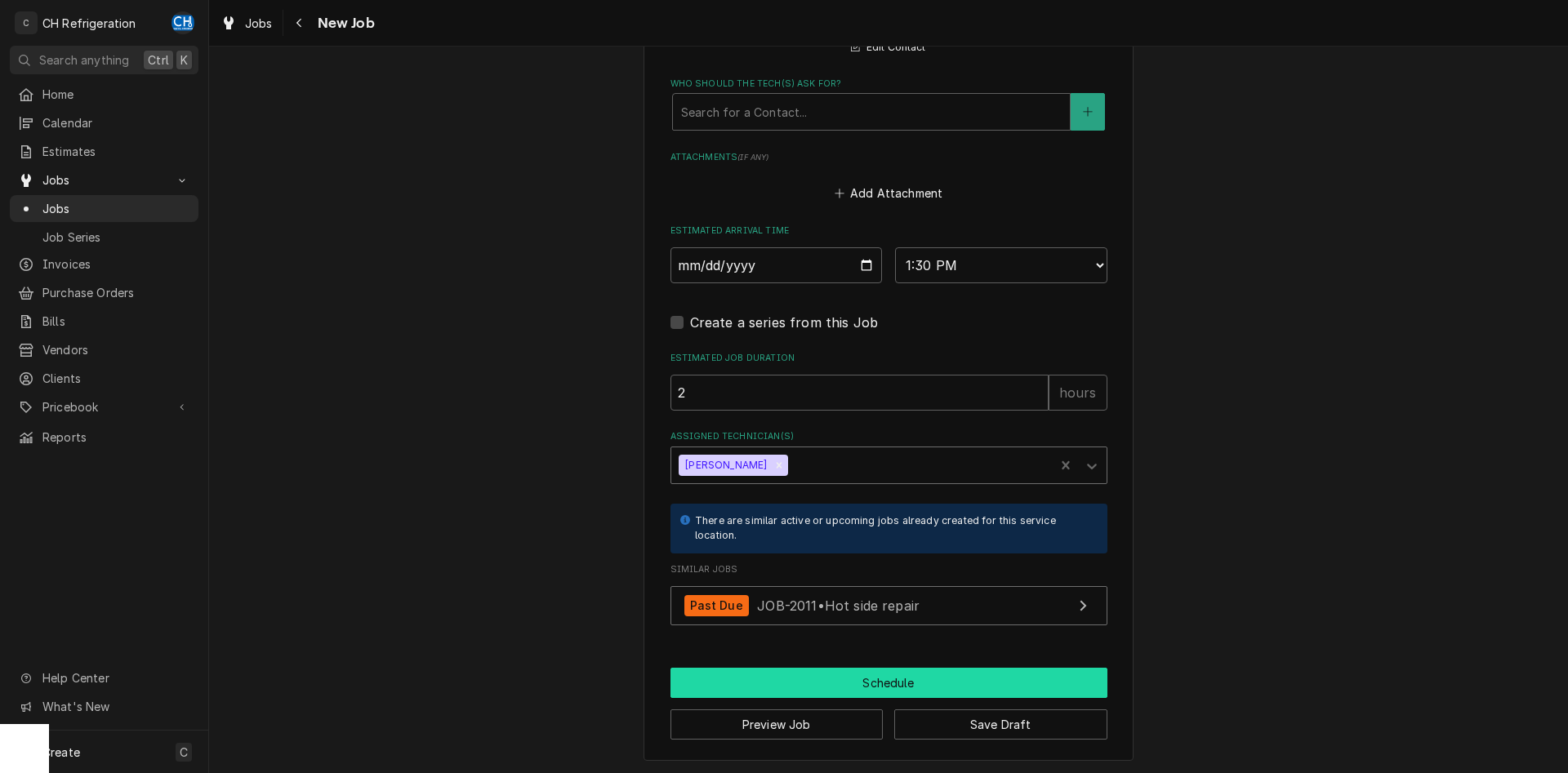
scroll to position [1225, 0]
click at [806, 682] on button "Schedule" at bounding box center [889, 682] width 437 height 30
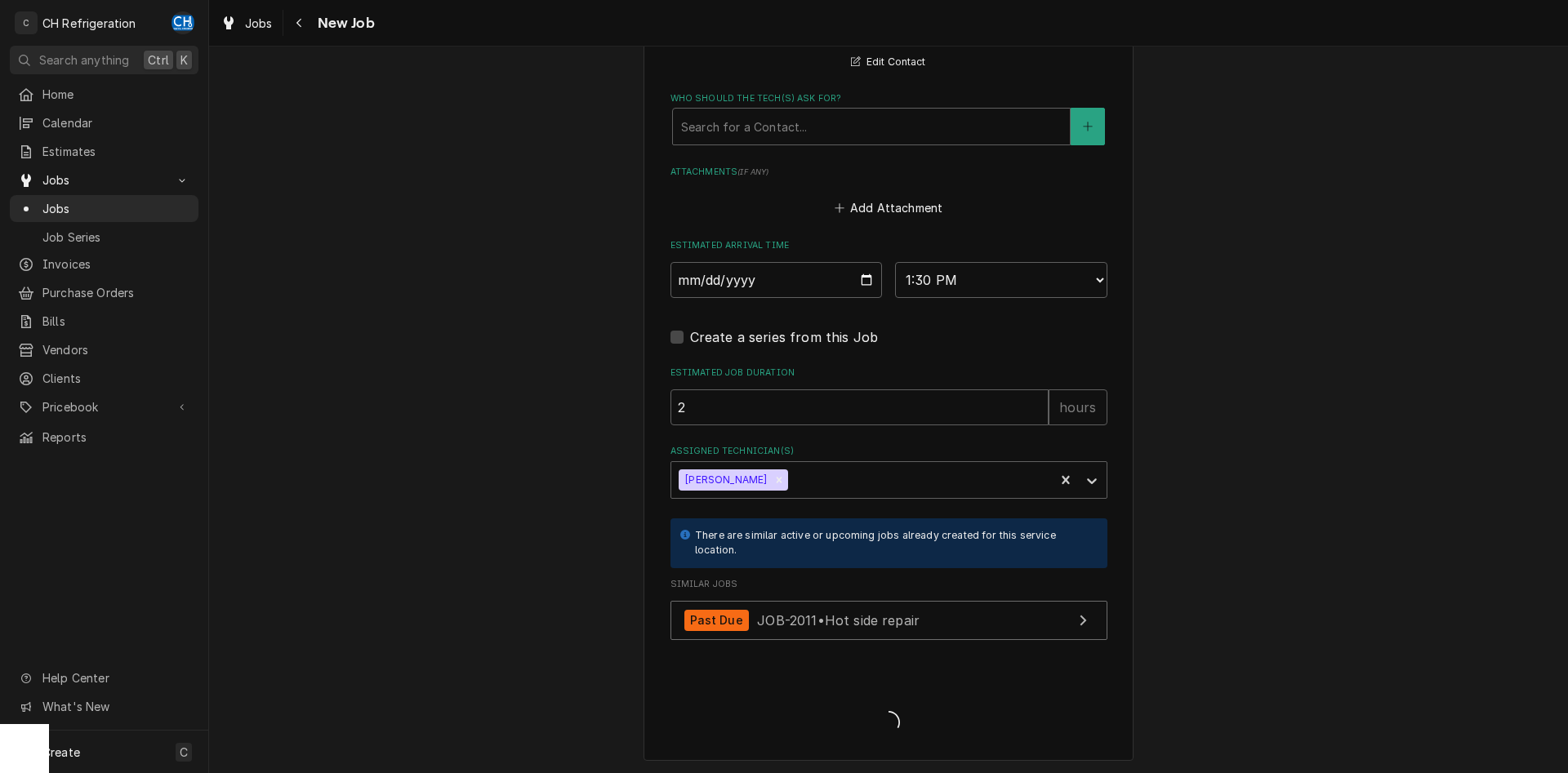
type textarea "x"
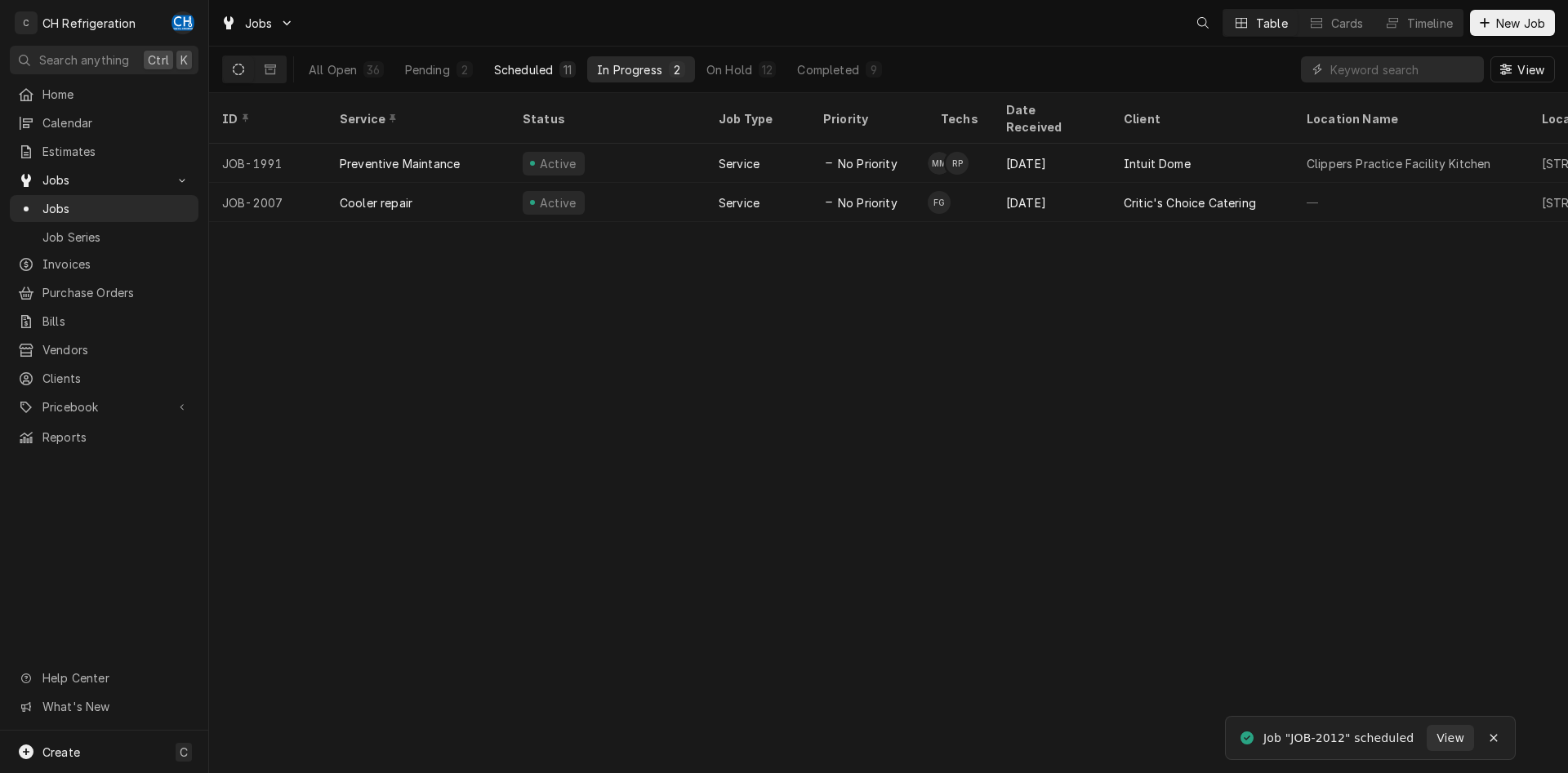
click at [529, 68] on div "Scheduled" at bounding box center [523, 69] width 58 height 17
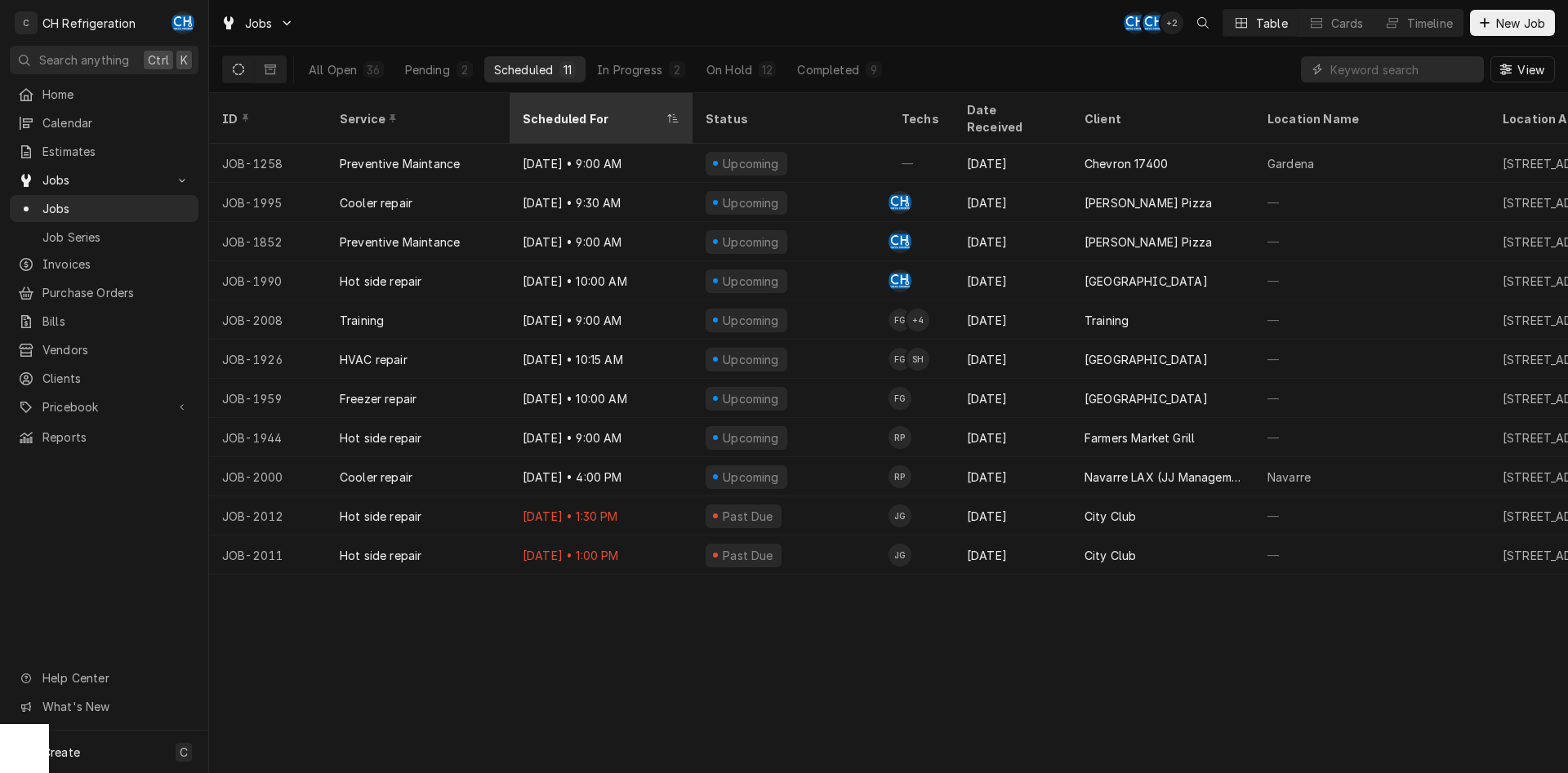
click at [572, 110] on div "Scheduled For" at bounding box center [593, 119] width 141 height 17
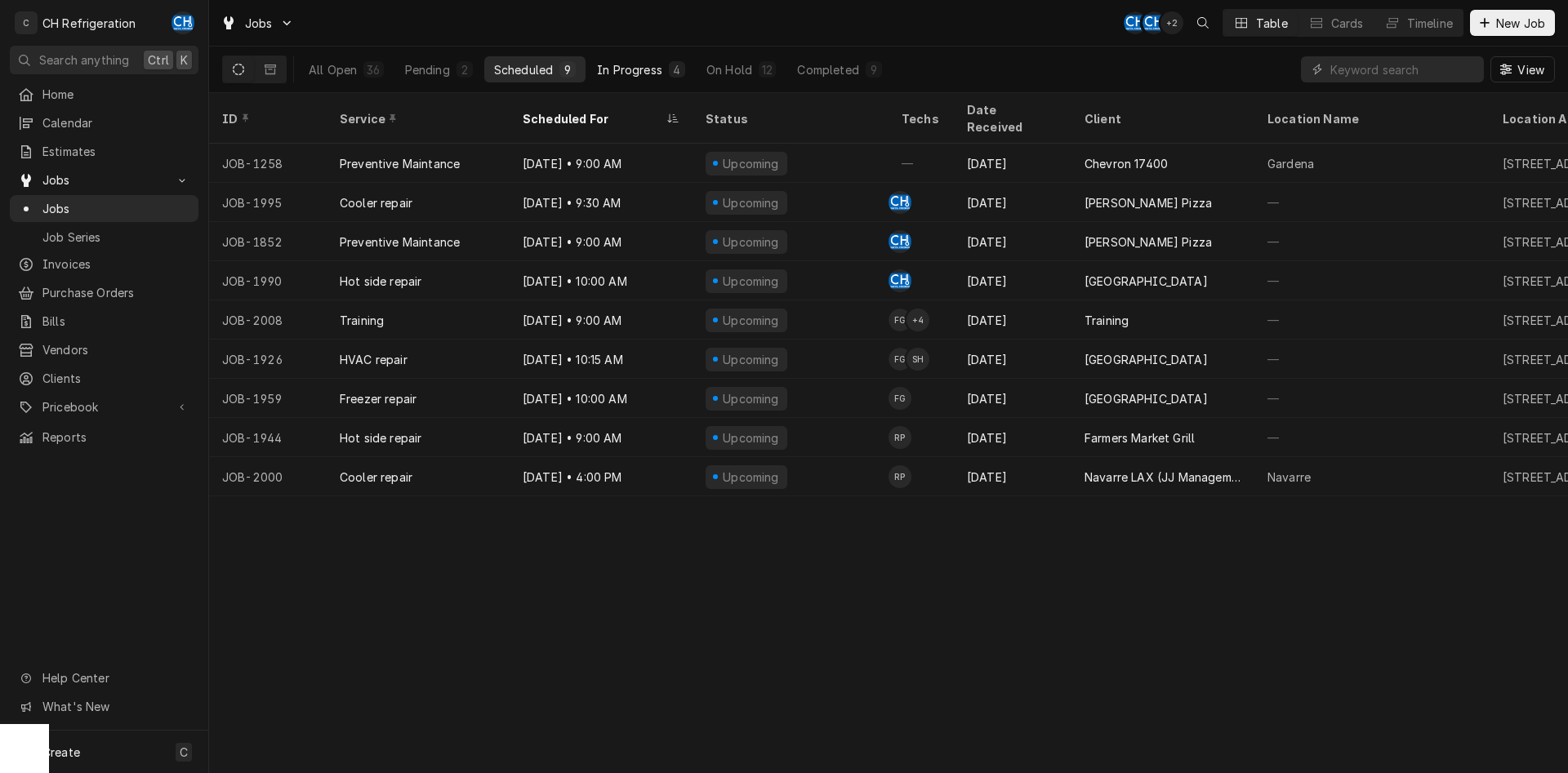
click at [644, 68] on div "In Progress" at bounding box center [629, 69] width 65 height 17
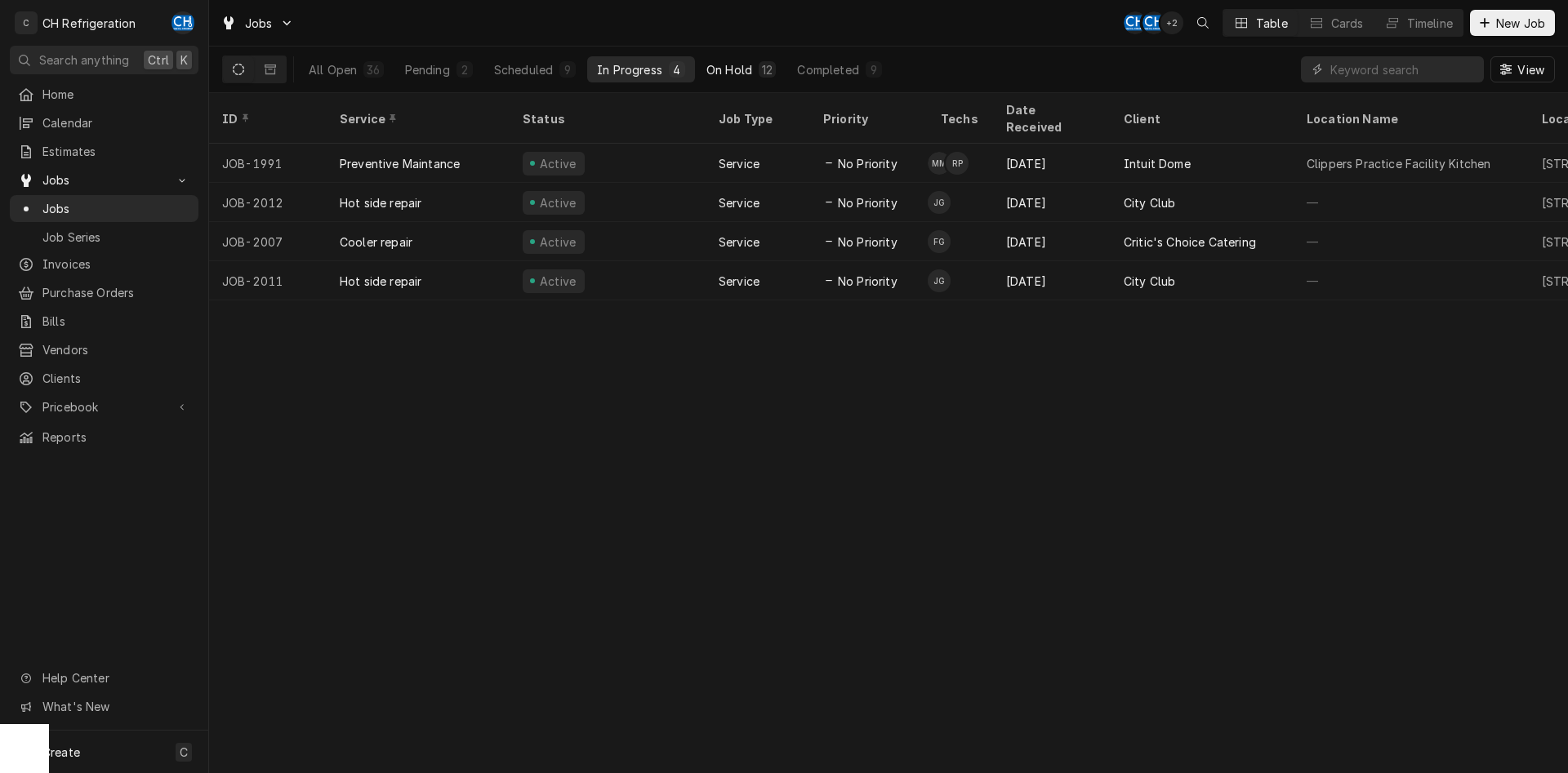
click at [746, 66] on div "On Hold" at bounding box center [730, 69] width 46 height 17
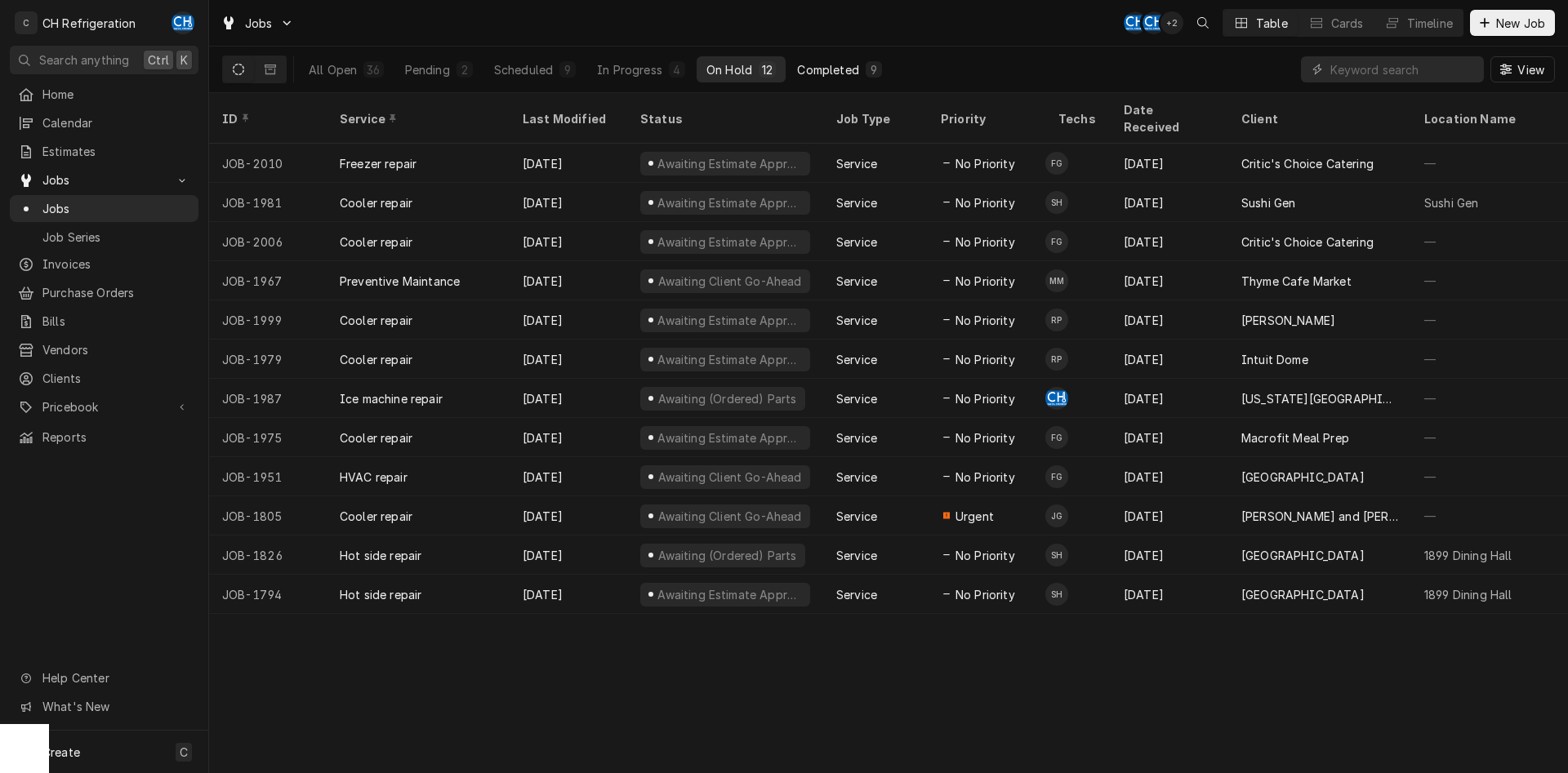
click at [819, 67] on div "Completed" at bounding box center [828, 69] width 61 height 17
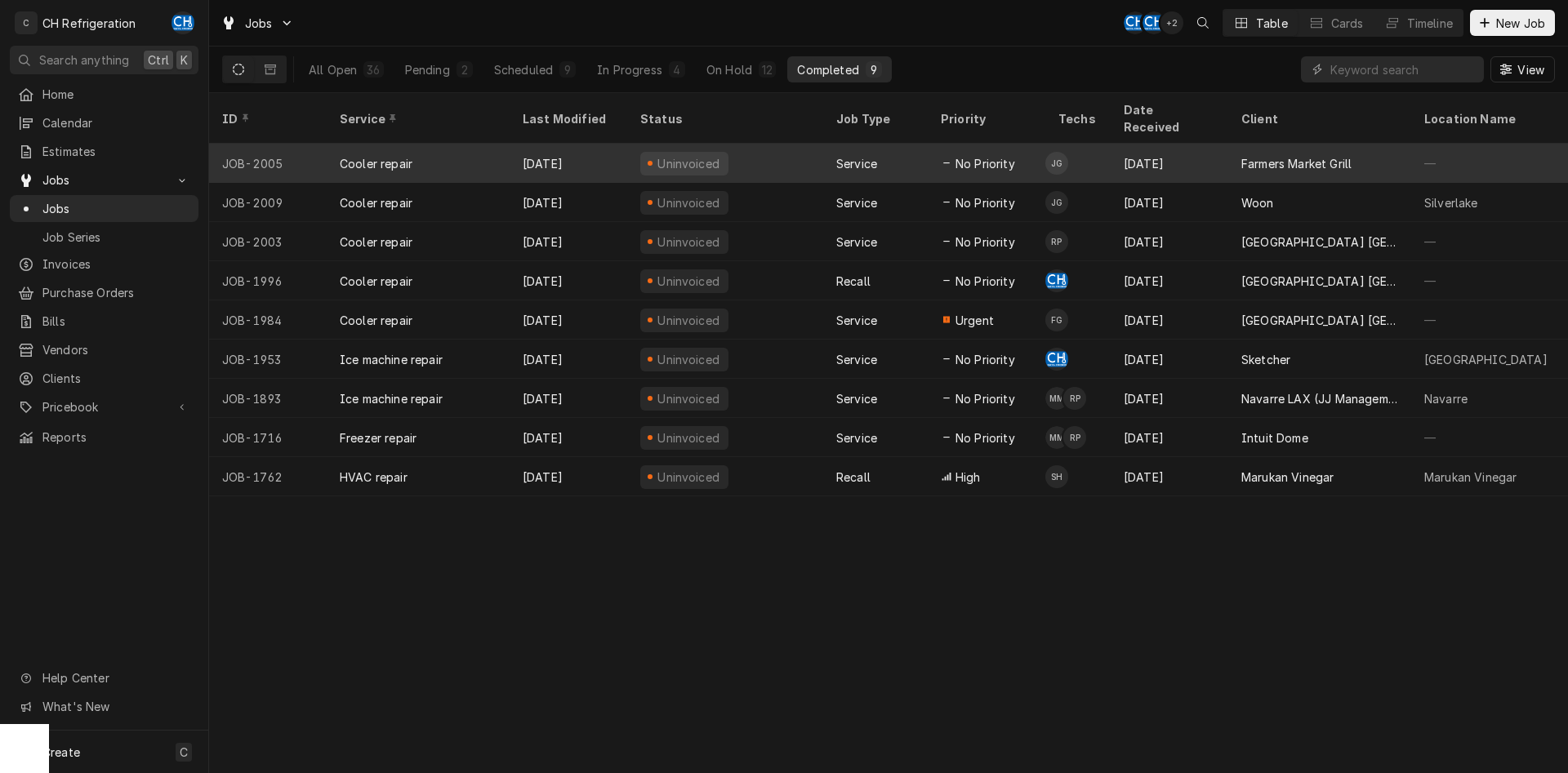
click at [1029, 151] on div "No Priority" at bounding box center [987, 164] width 118 height 40
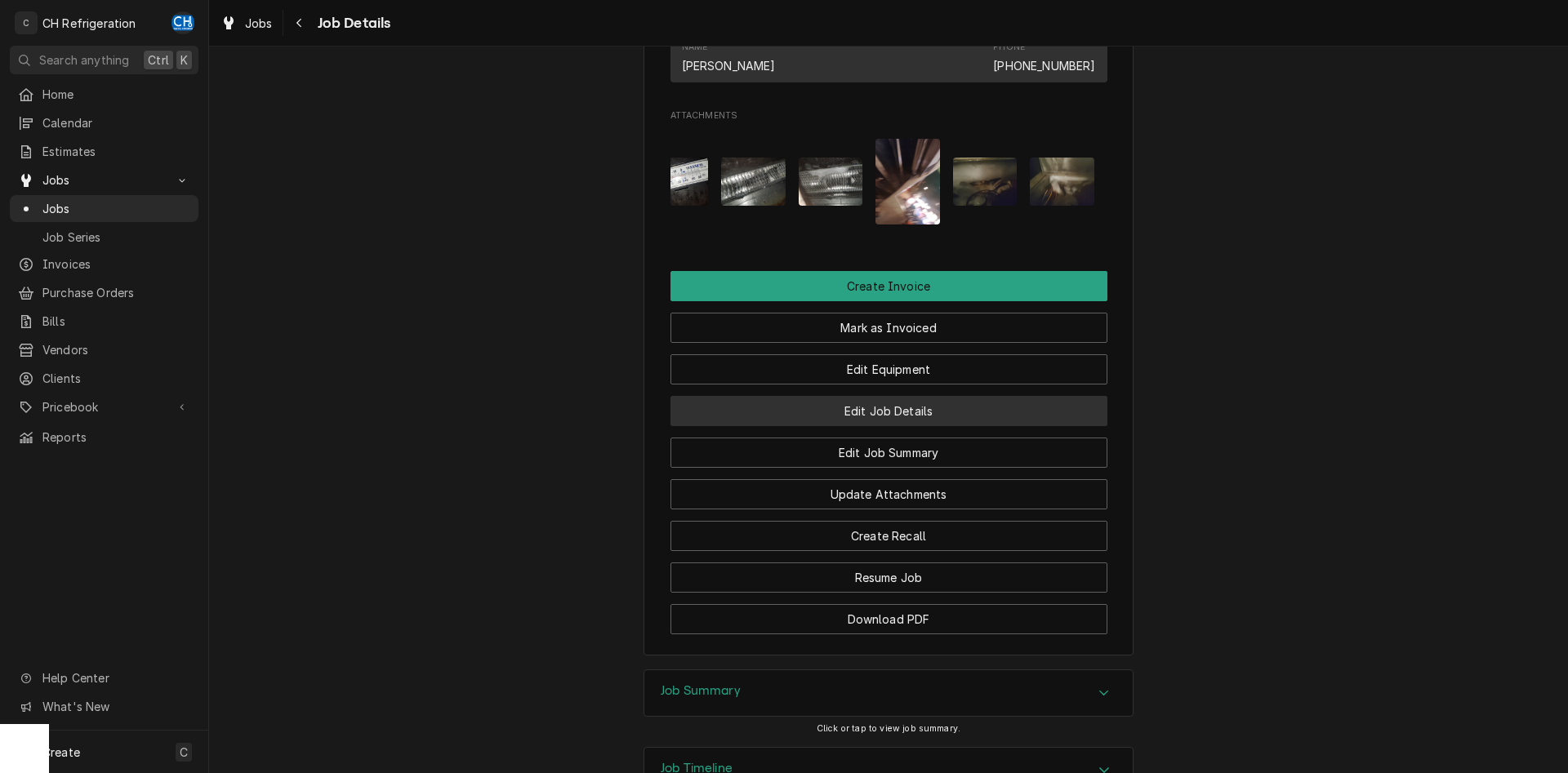
scroll to position [1178, 0]
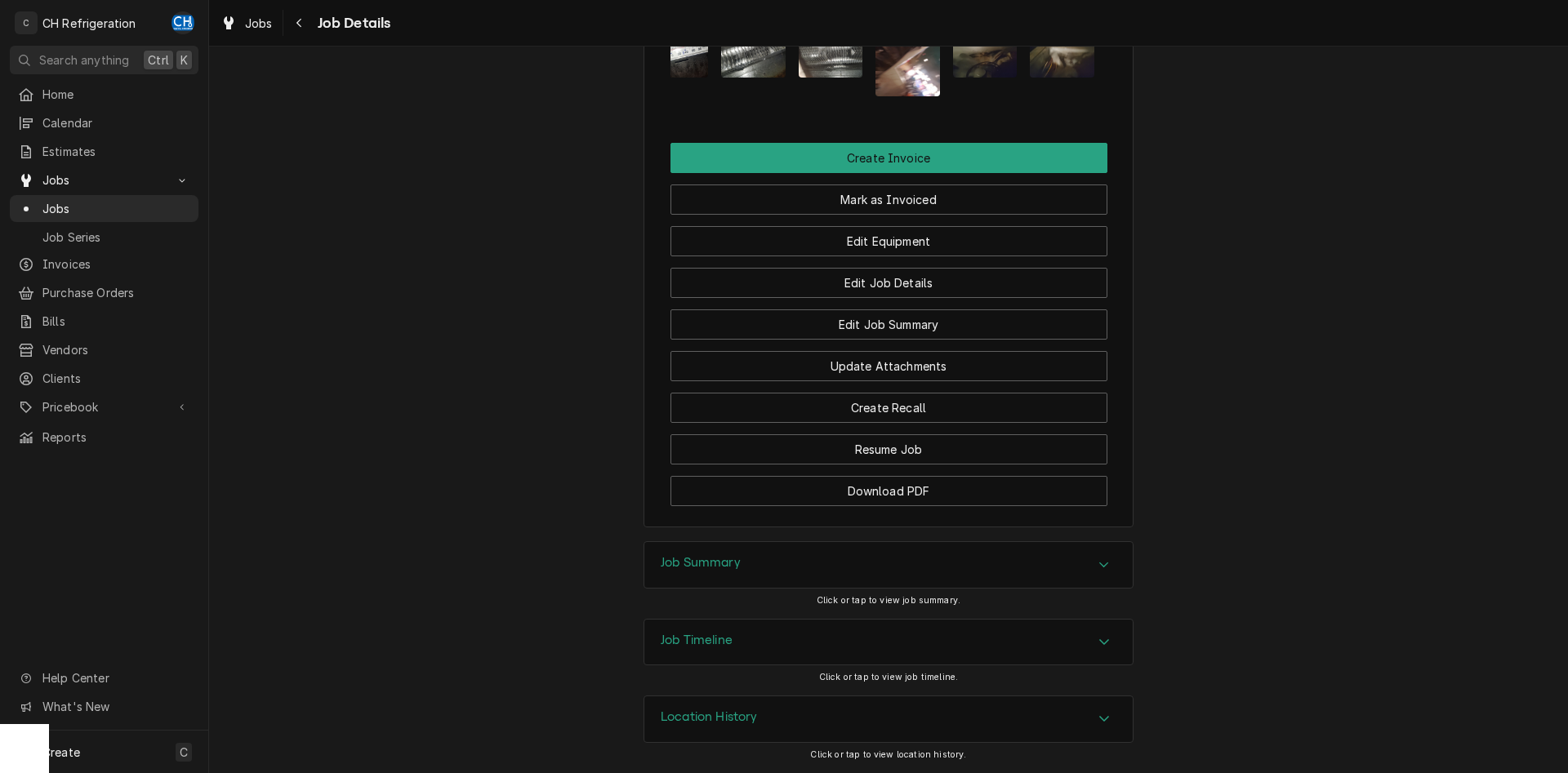
click at [799, 582] on div "Job Summary" at bounding box center [889, 566] width 488 height 46
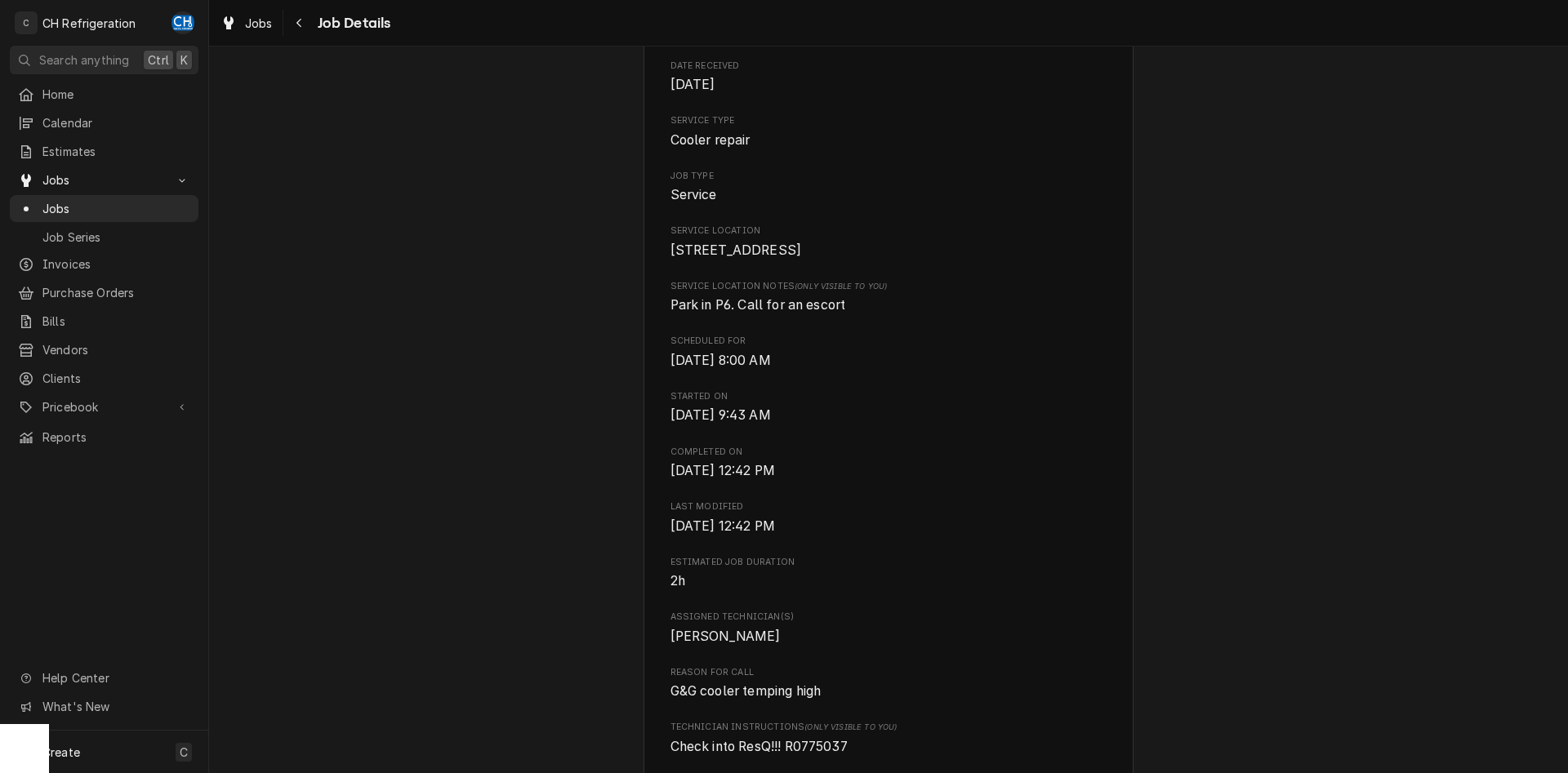
scroll to position [179, 0]
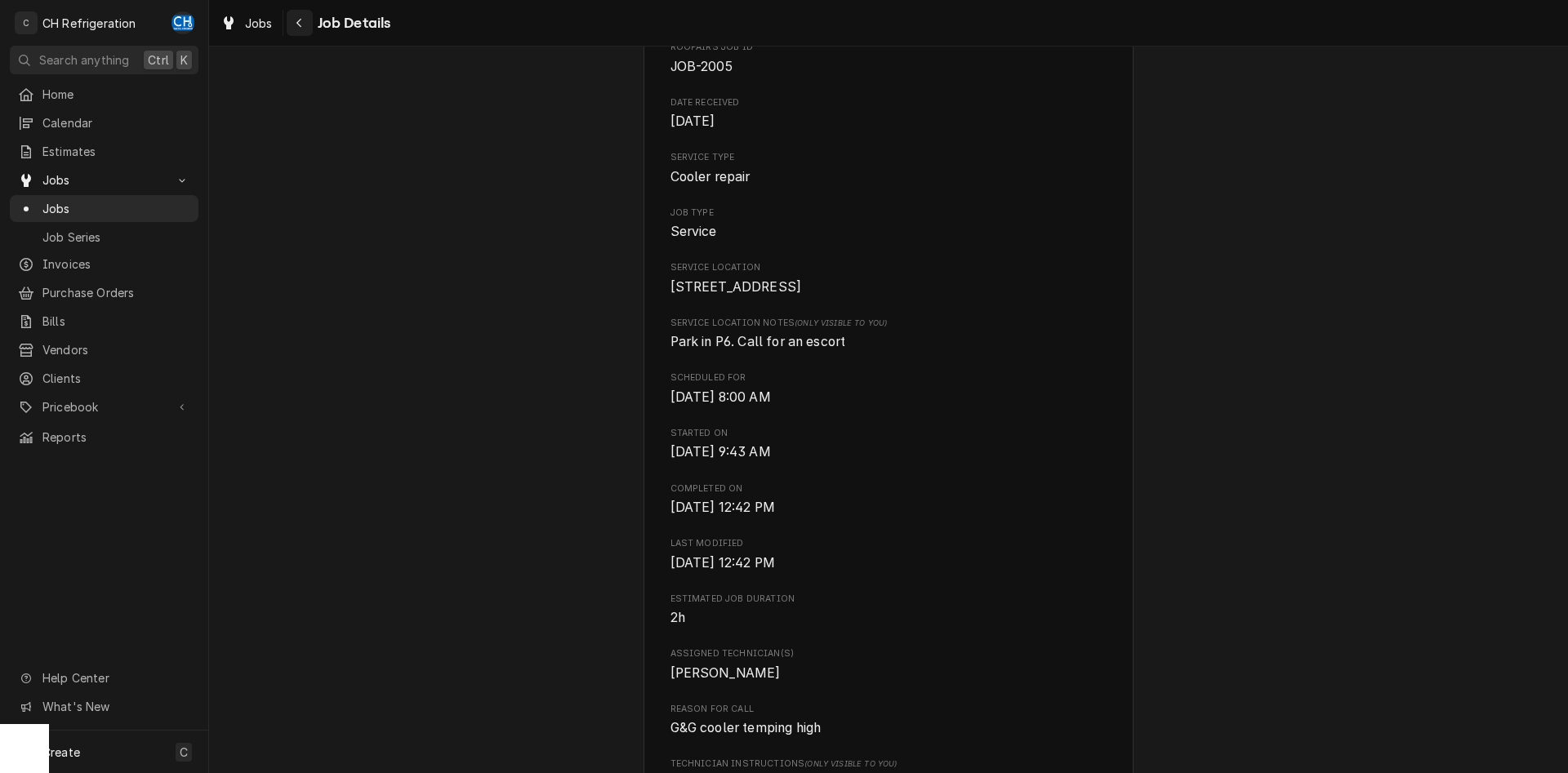
click at [297, 29] on div "Navigate back" at bounding box center [300, 23] width 16 height 16
